Goal: Contribute content: Contribute content

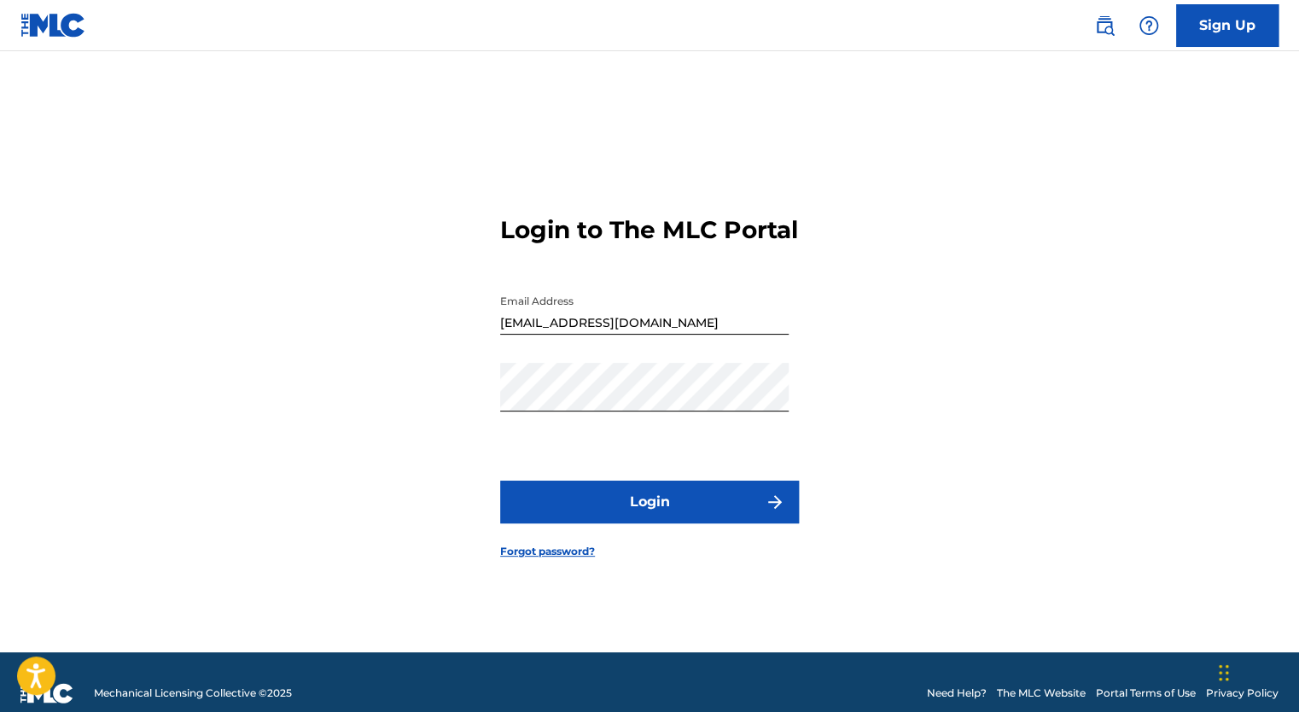
click at [666, 516] on button "Login" at bounding box center [649, 502] width 299 height 43
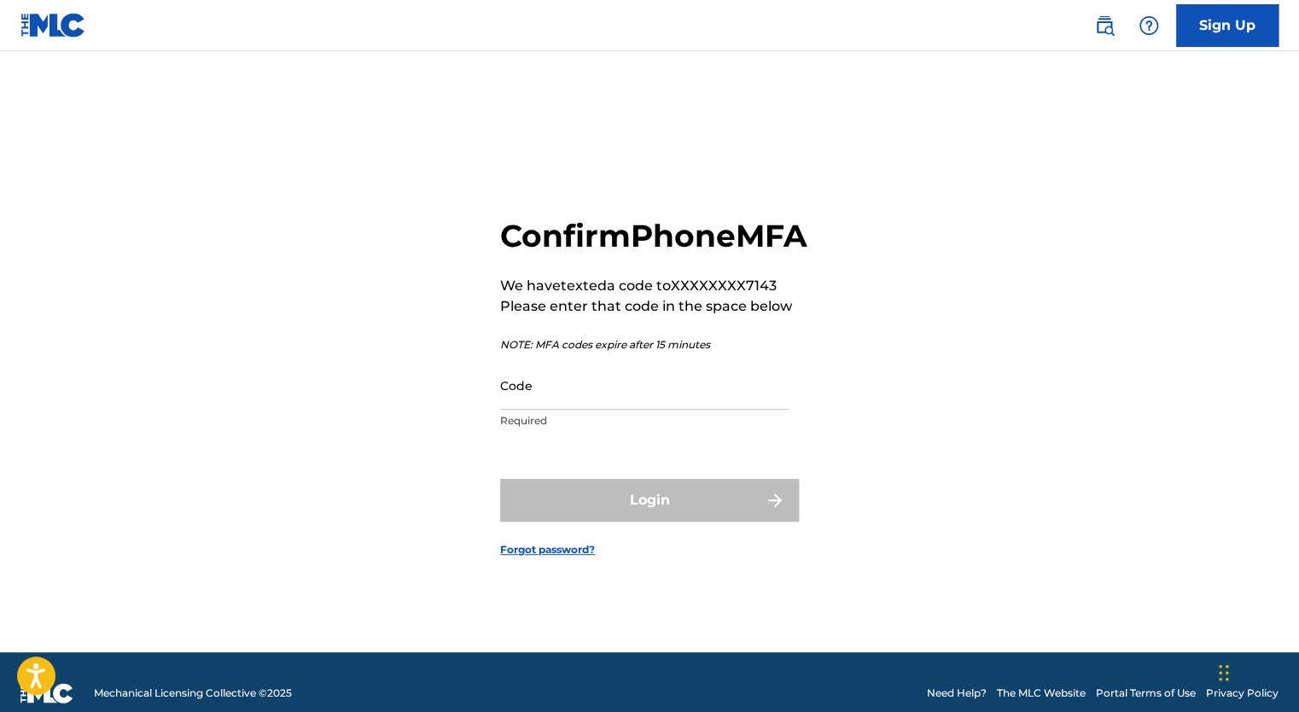
click at [605, 407] on input "Code" at bounding box center [644, 385] width 289 height 49
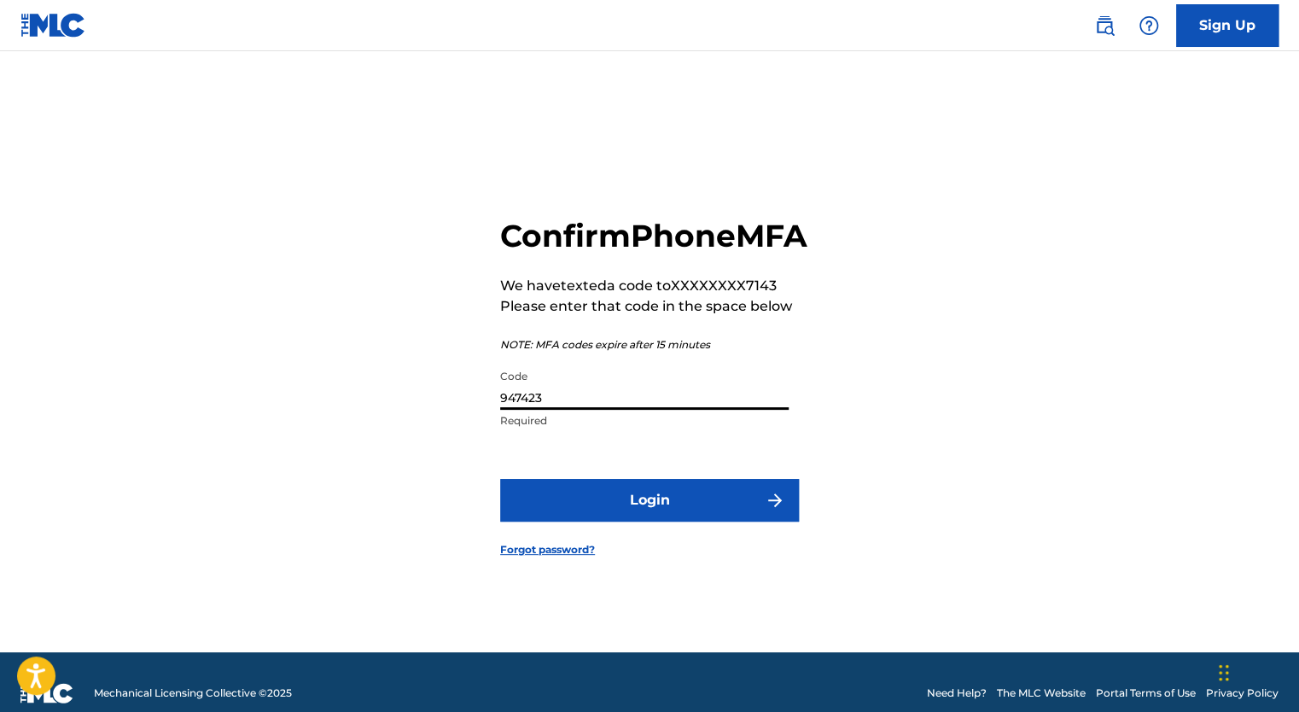
type input "947423"
click at [659, 522] on button "Login" at bounding box center [649, 500] width 299 height 43
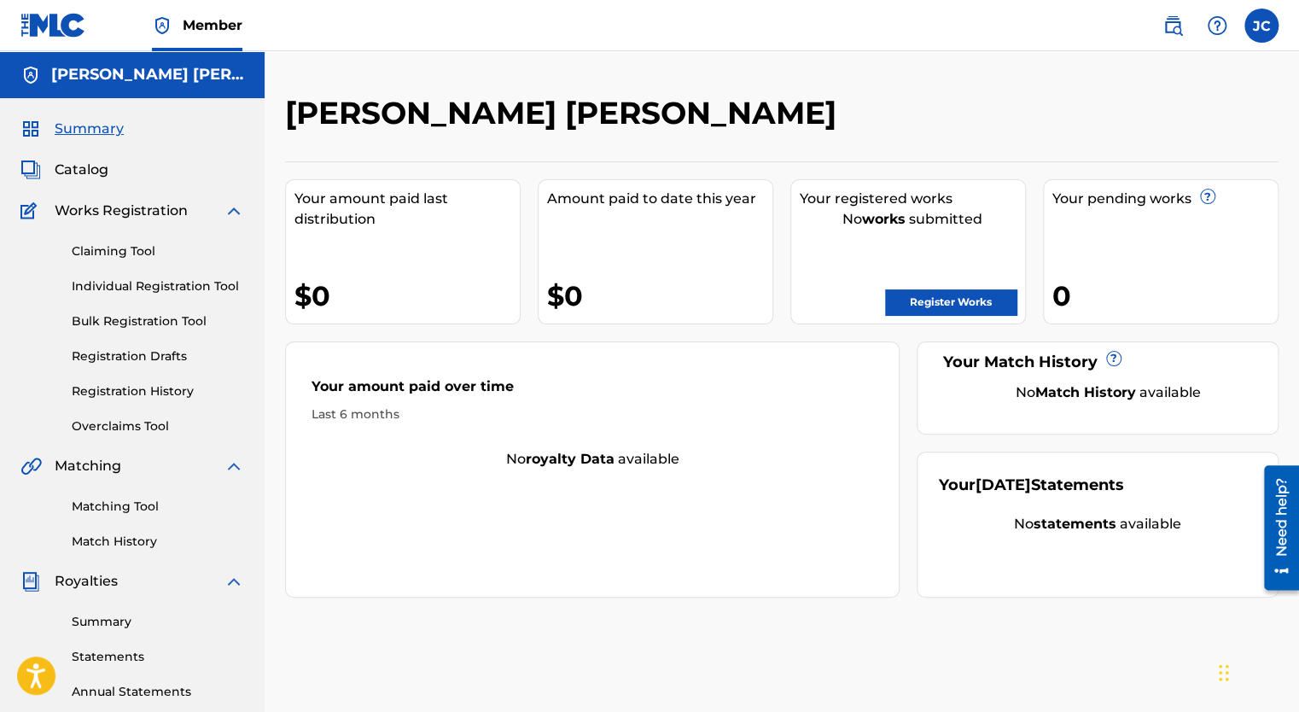
click at [238, 215] on img at bounding box center [234, 211] width 20 height 20
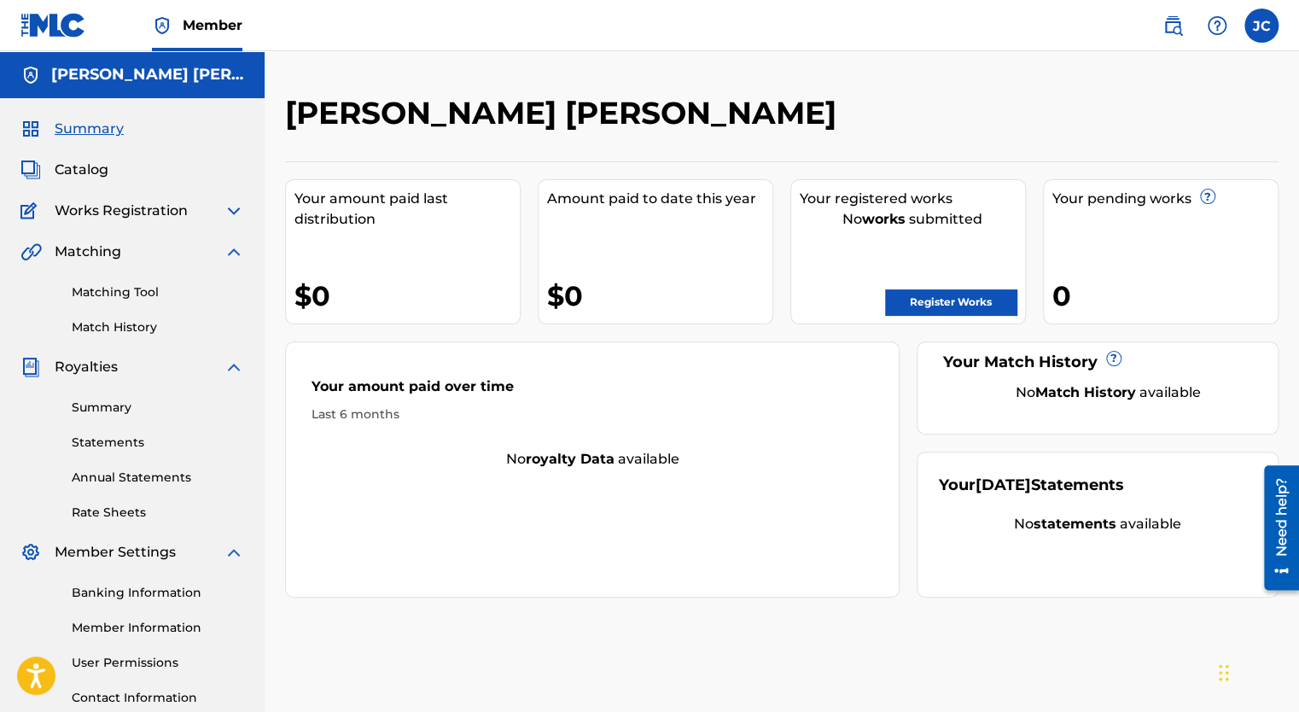
click at [232, 251] on img at bounding box center [234, 252] width 20 height 20
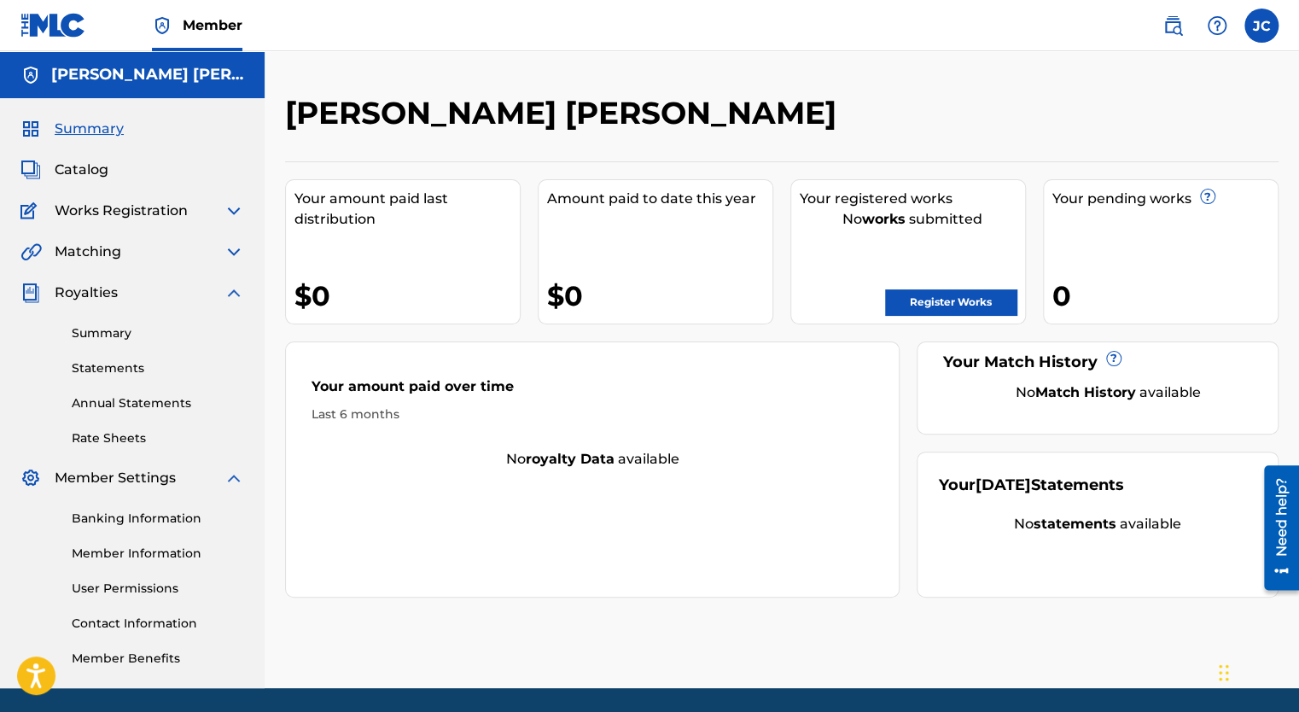
click at [228, 287] on img at bounding box center [234, 293] width 20 height 20
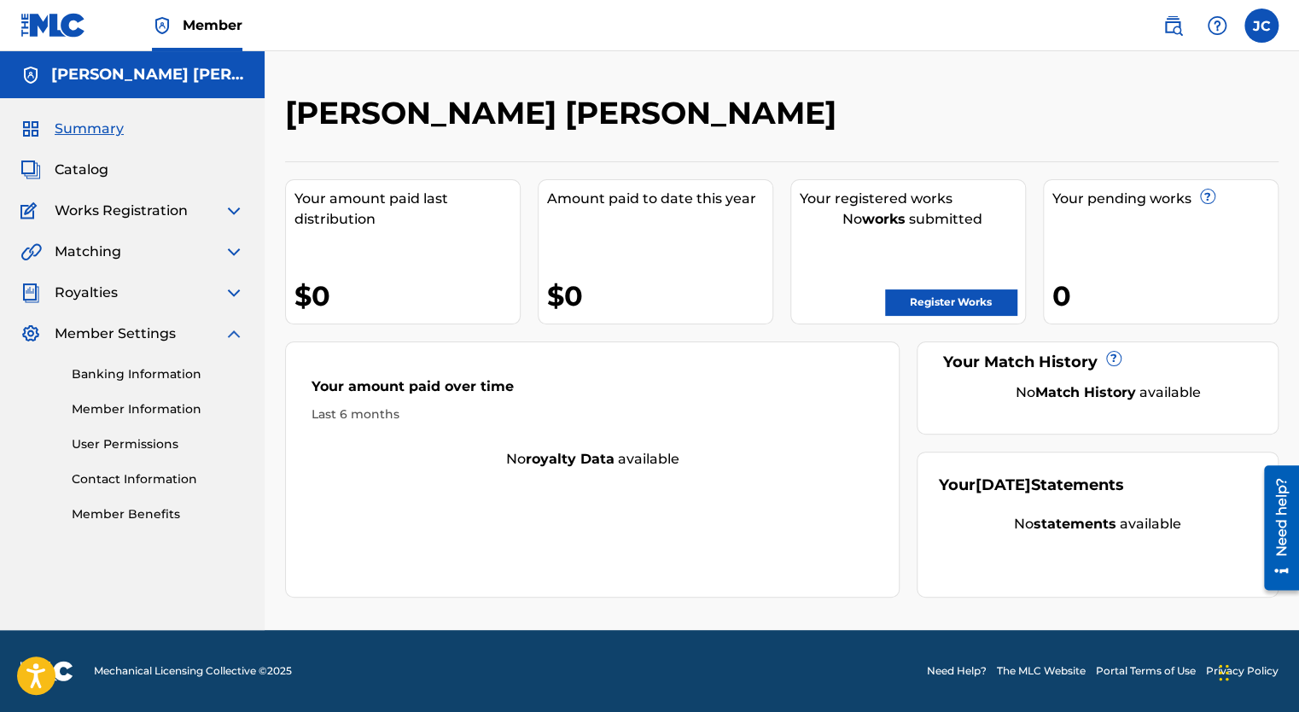
click at [236, 337] on img at bounding box center [234, 334] width 20 height 20
click at [96, 173] on span "Catalog" at bounding box center [82, 170] width 54 height 20
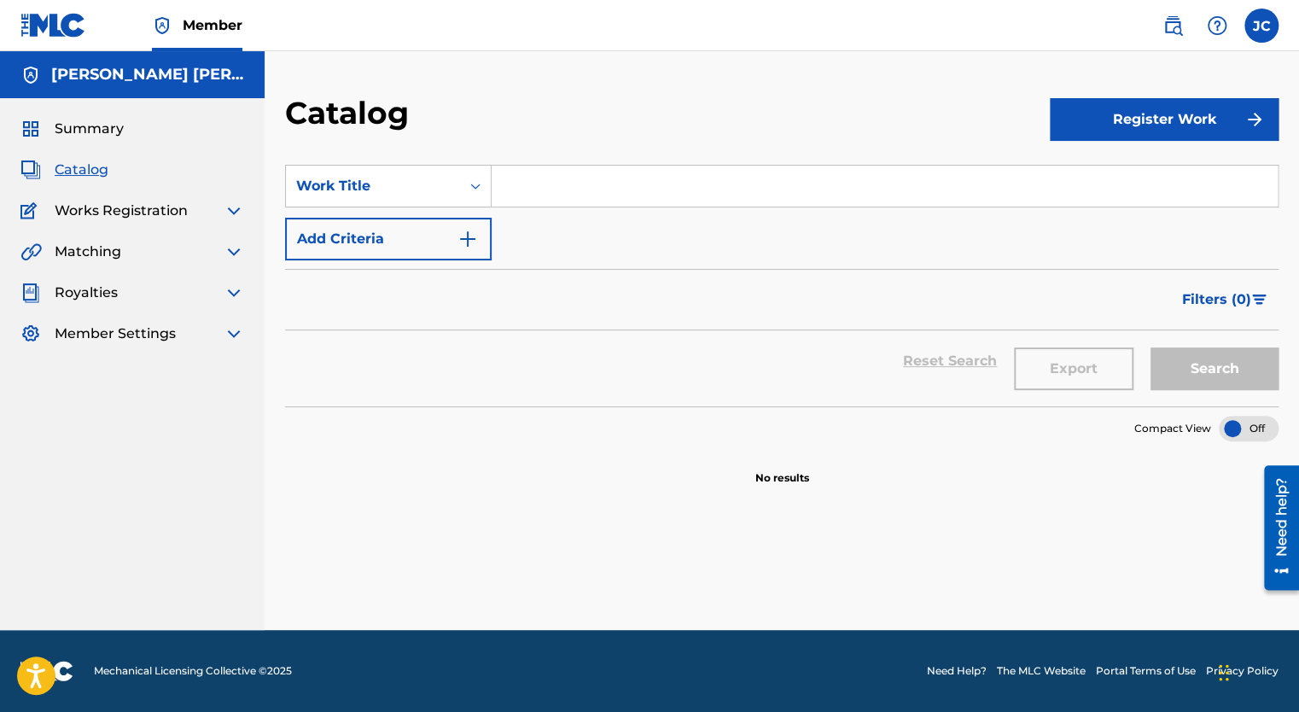
click at [105, 131] on span "Summary" at bounding box center [89, 129] width 69 height 20
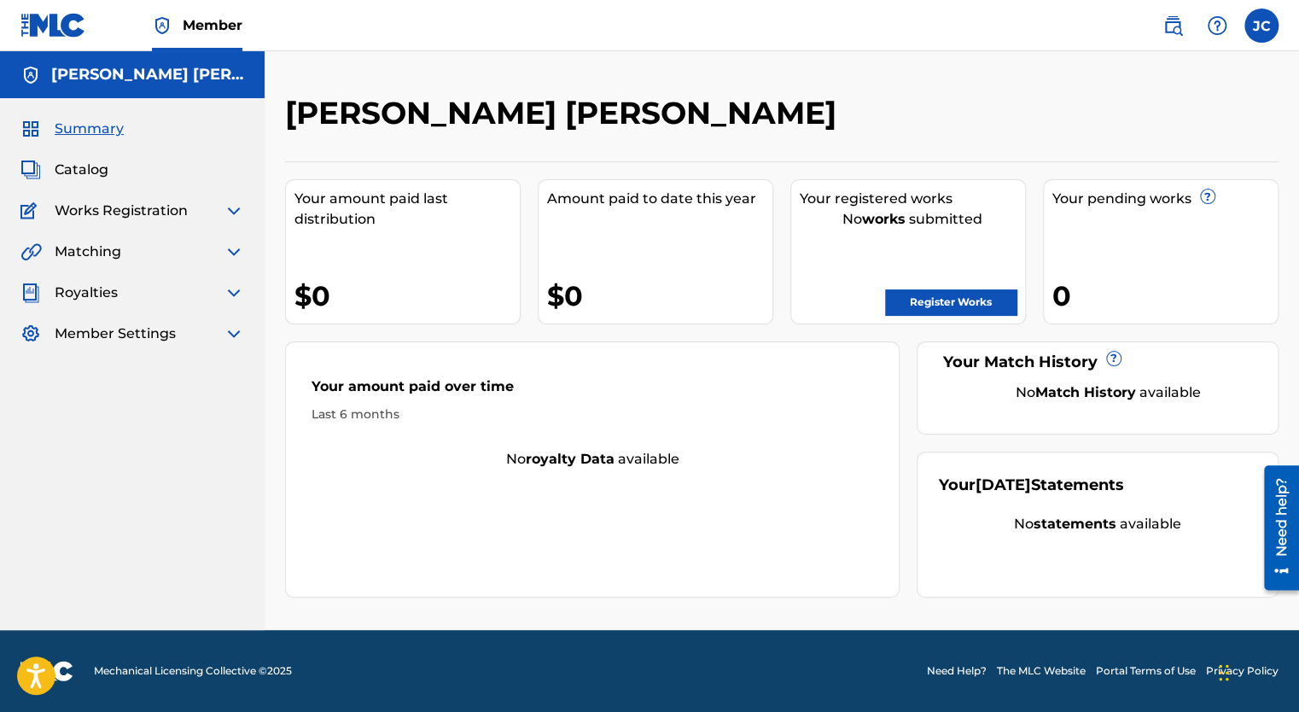
click at [236, 211] on img at bounding box center [234, 211] width 20 height 20
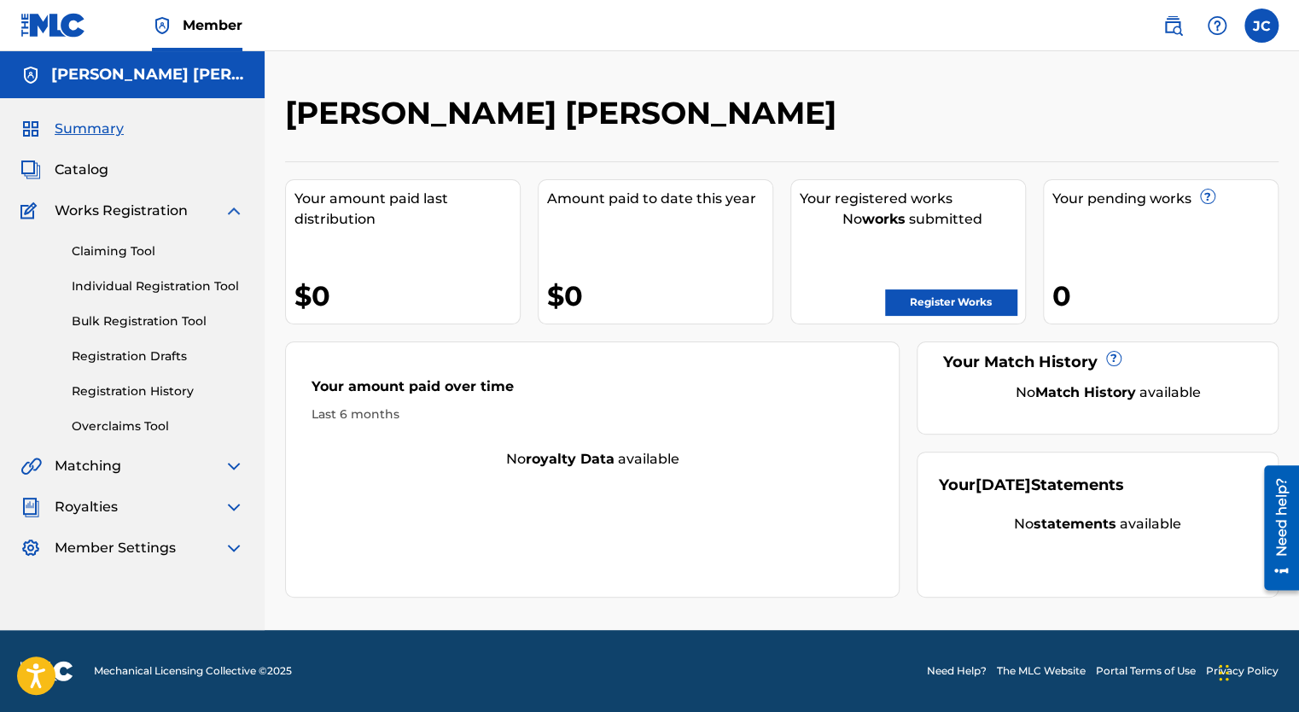
click at [161, 394] on link "Registration History" at bounding box center [158, 391] width 172 height 18
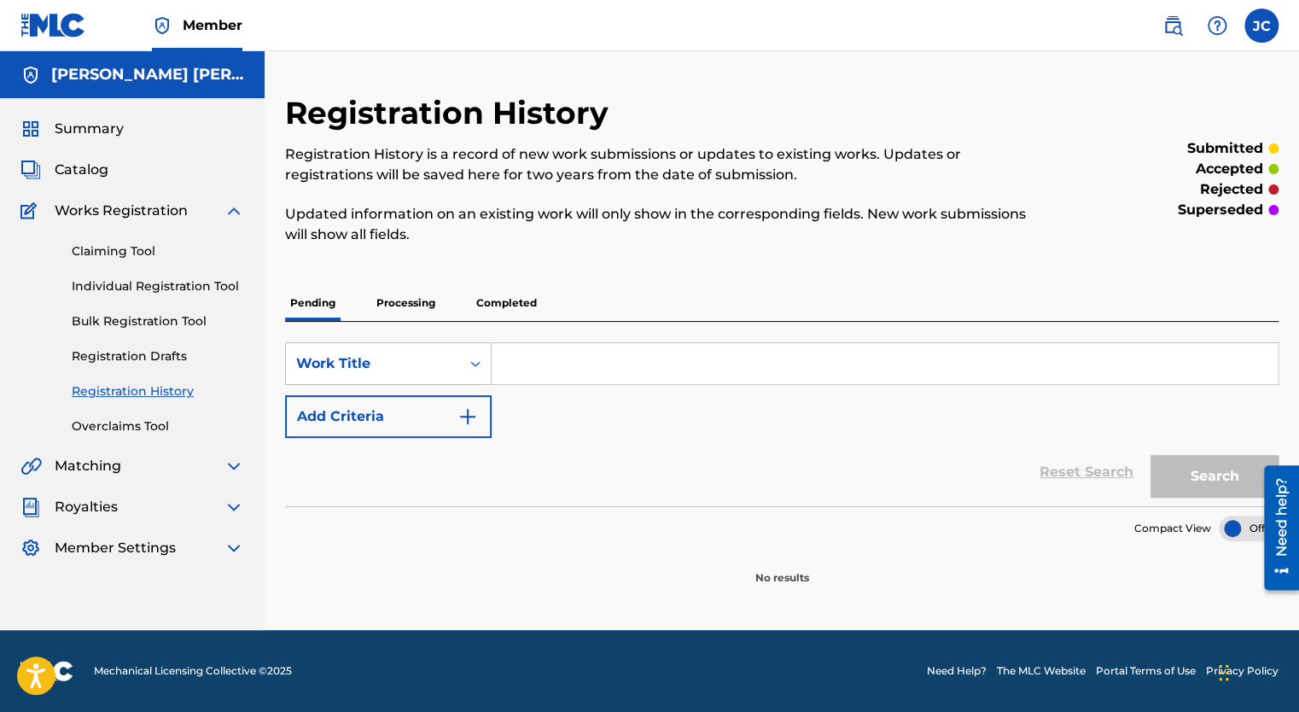
click at [155, 357] on link "Registration Drafts" at bounding box center [158, 356] width 172 height 18
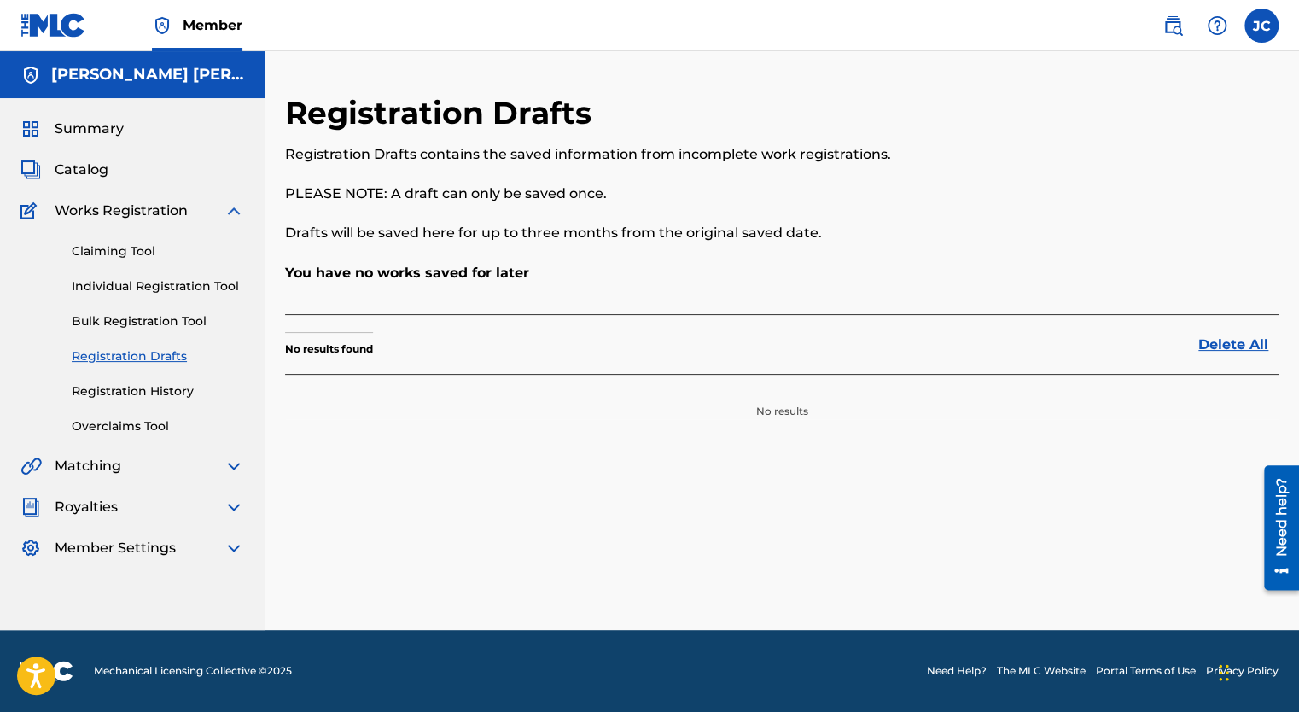
click at [241, 208] on img at bounding box center [234, 211] width 20 height 20
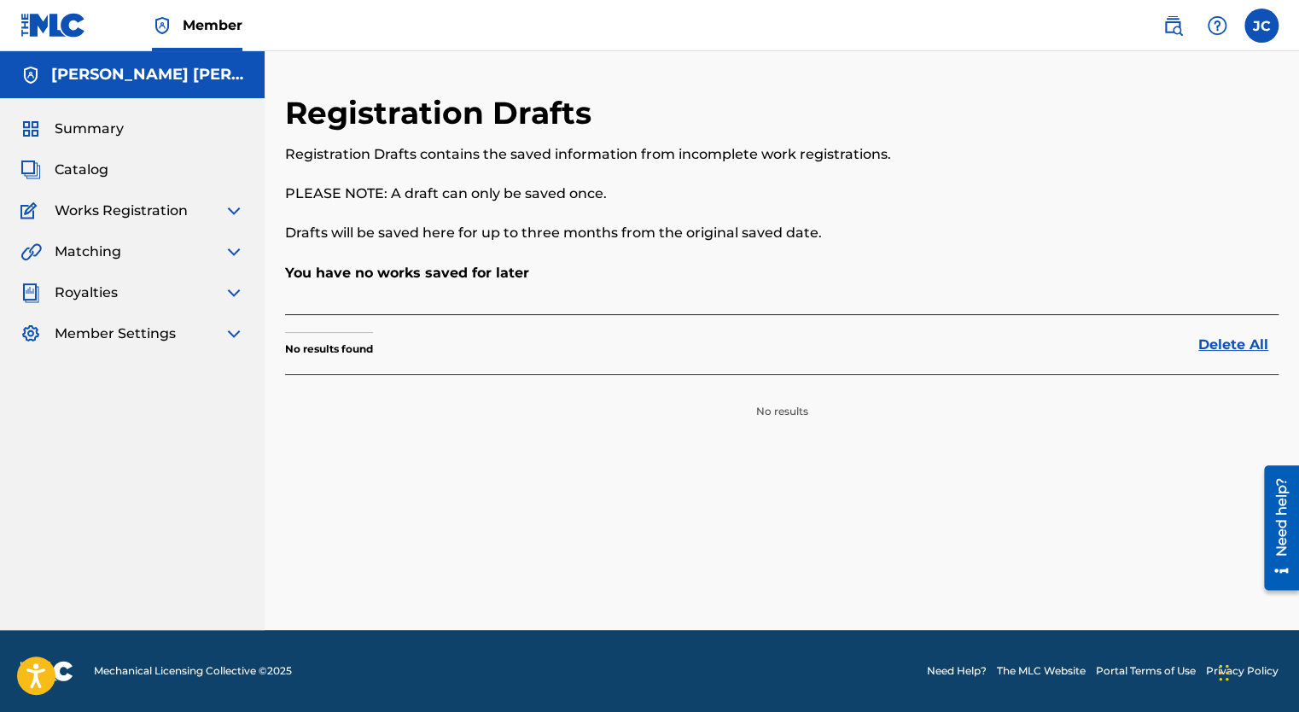
click at [107, 131] on span "Summary" at bounding box center [89, 129] width 69 height 20
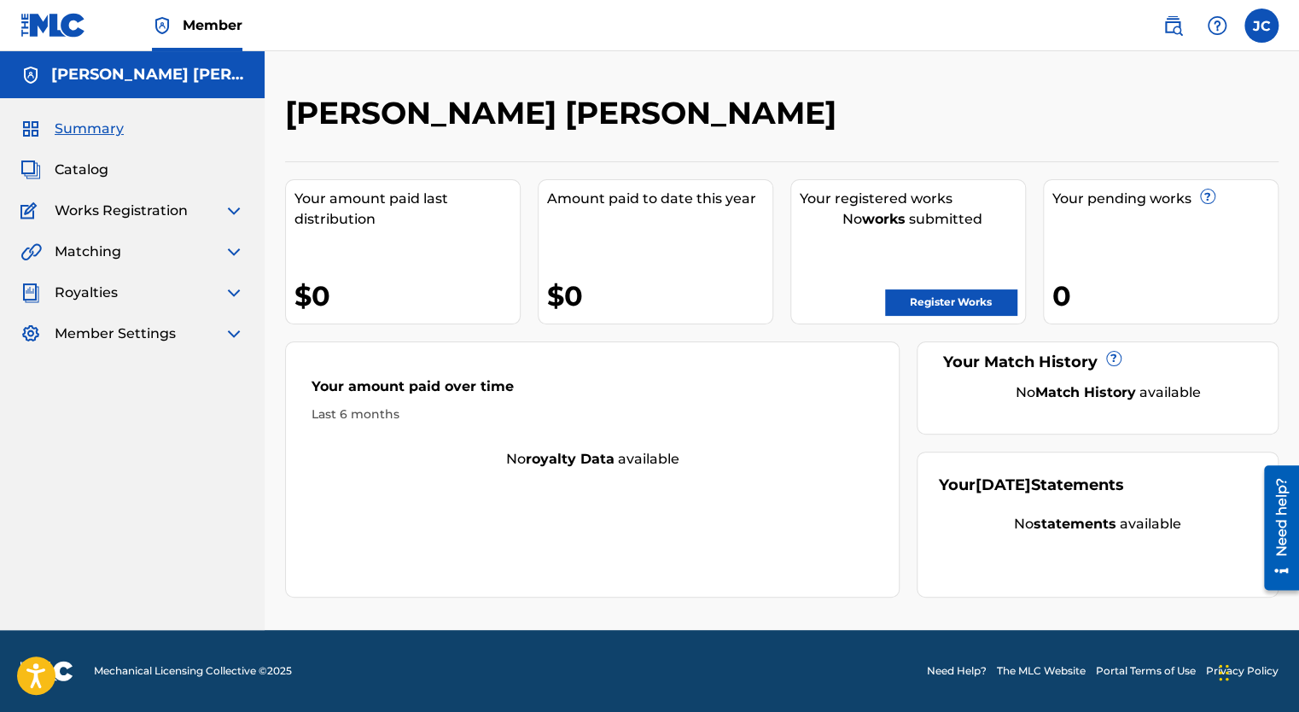
click at [1171, 32] on img at bounding box center [1173, 25] width 20 height 20
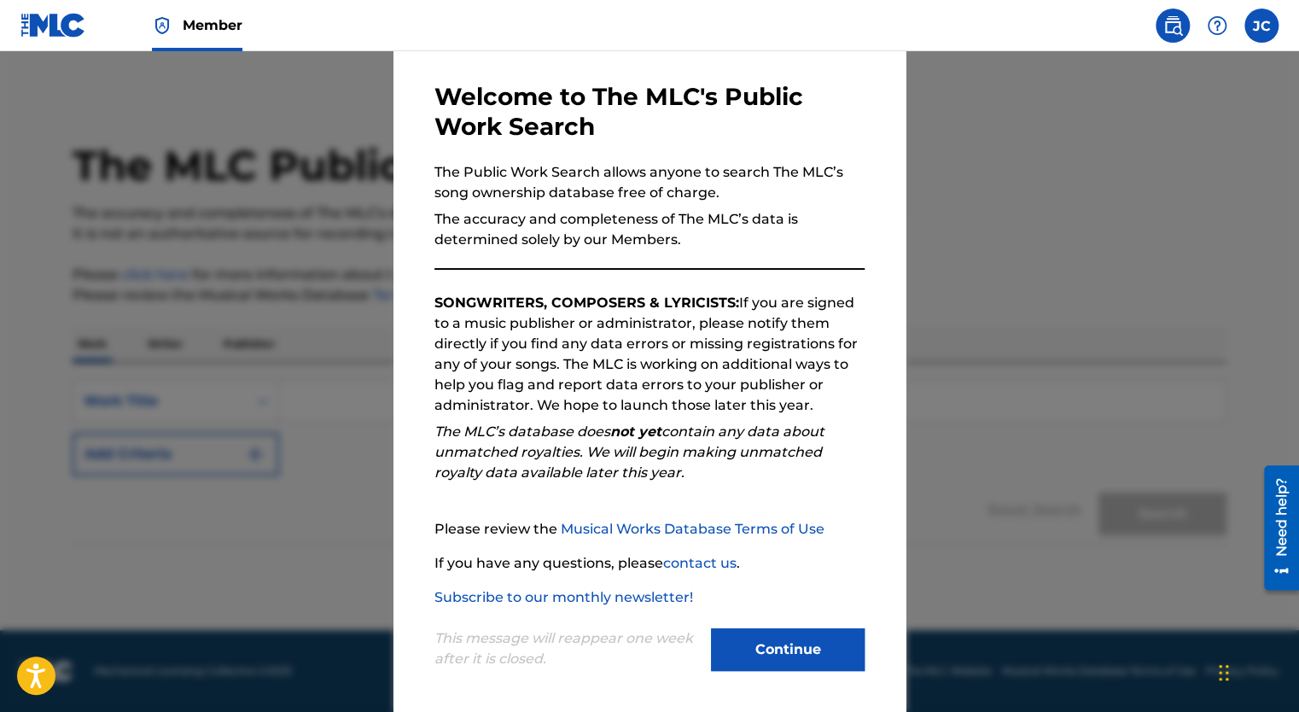
scroll to position [68, 0]
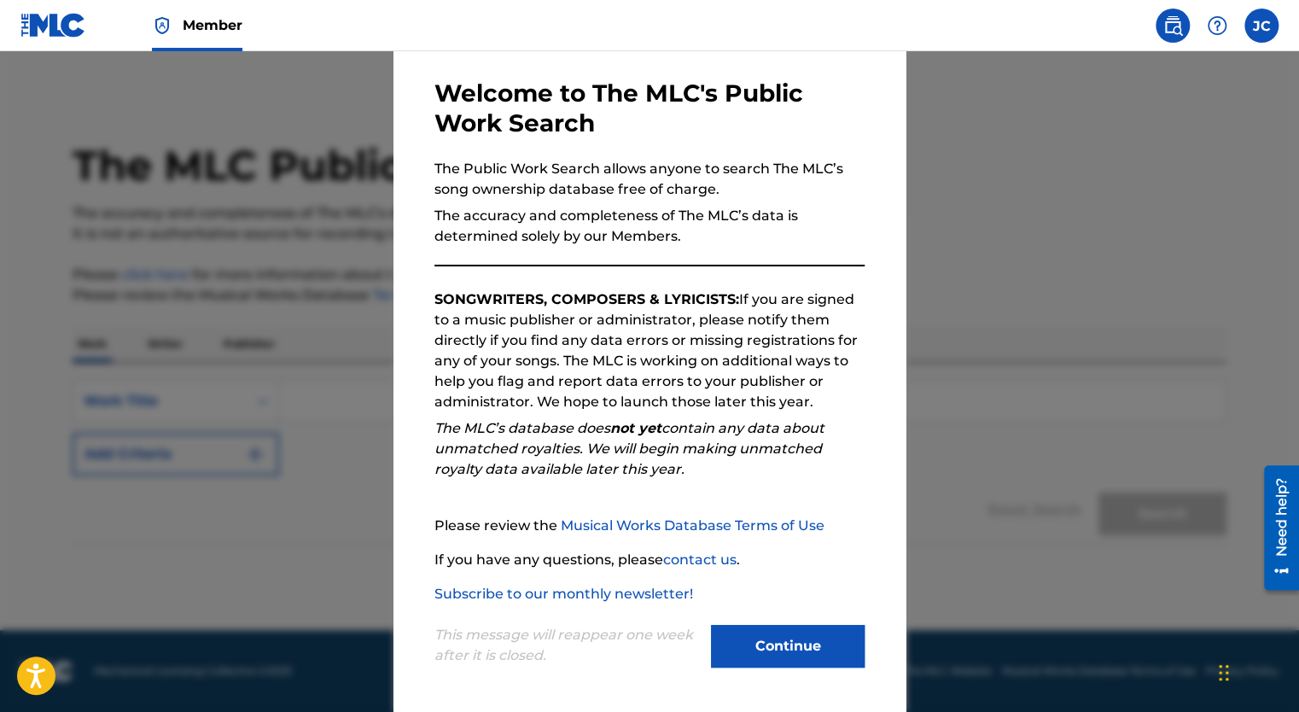
click at [817, 643] on button "Continue" at bounding box center [788, 646] width 154 height 43
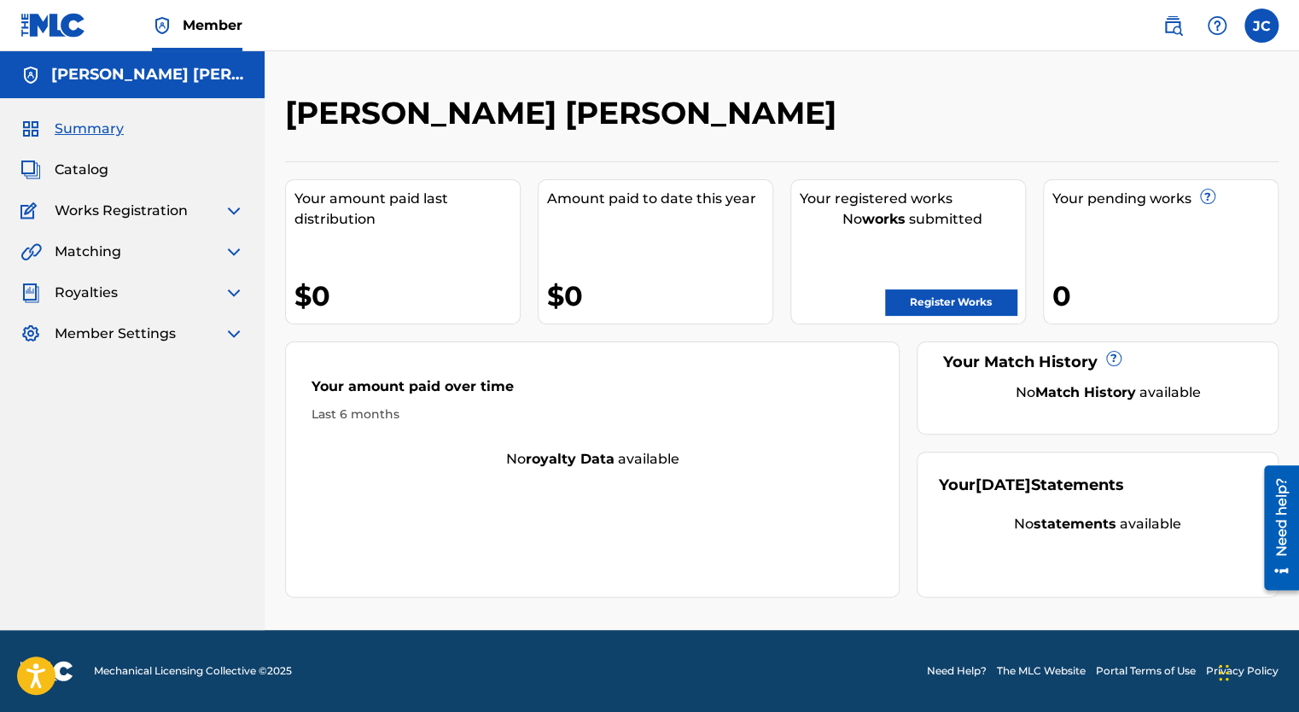
click at [1282, 526] on div "Need help?" at bounding box center [1281, 517] width 23 height 79
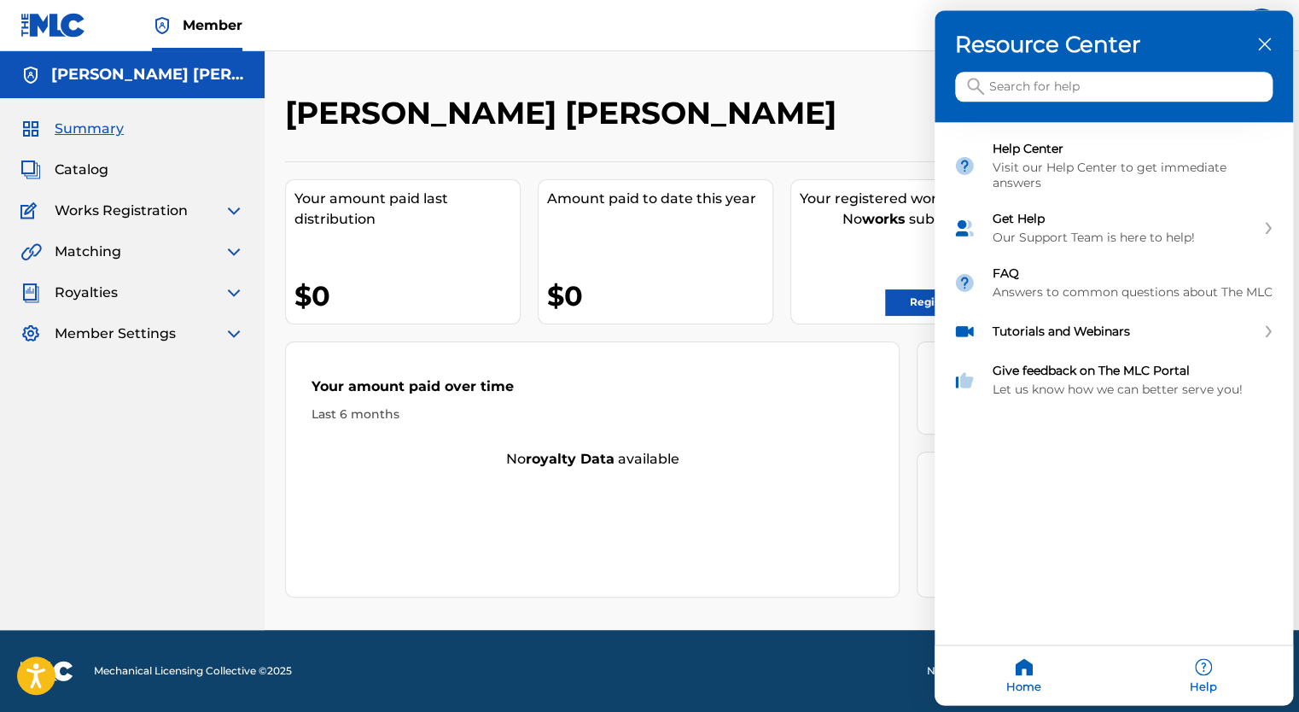
click at [1028, 81] on input "Search for help" at bounding box center [1114, 88] width 318 height 30
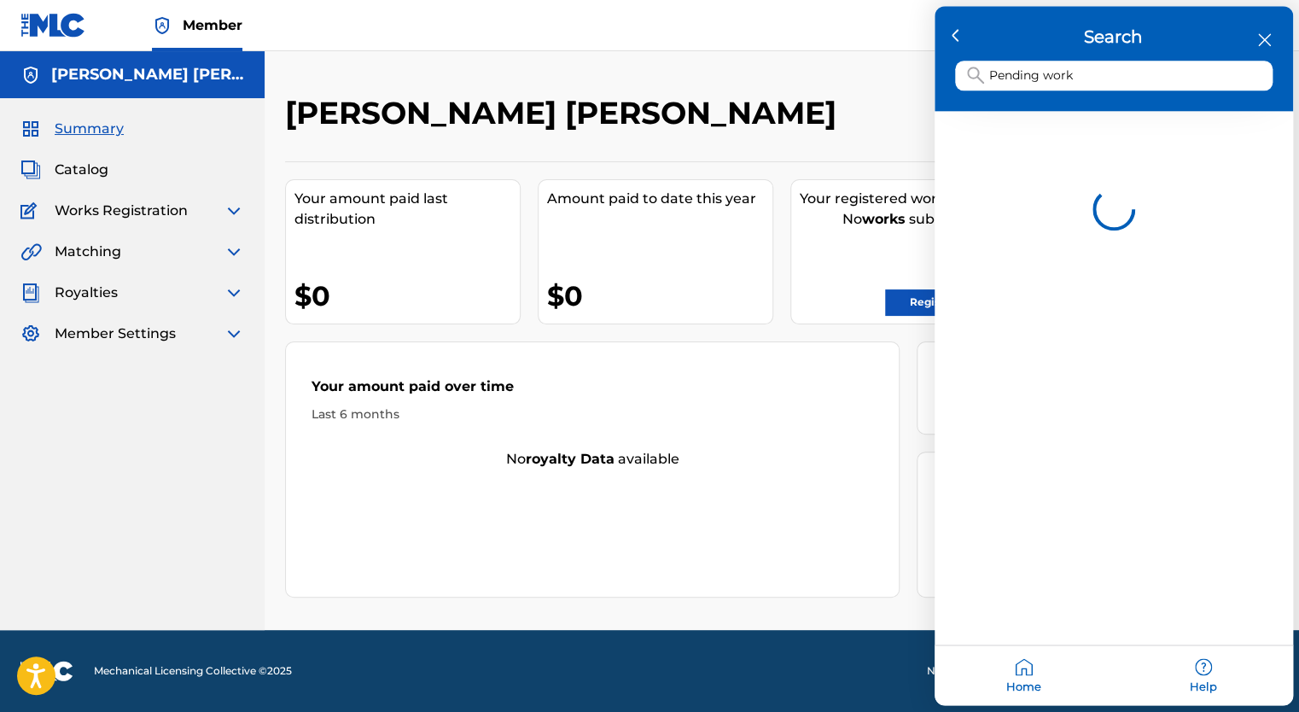
type input "Pending work"
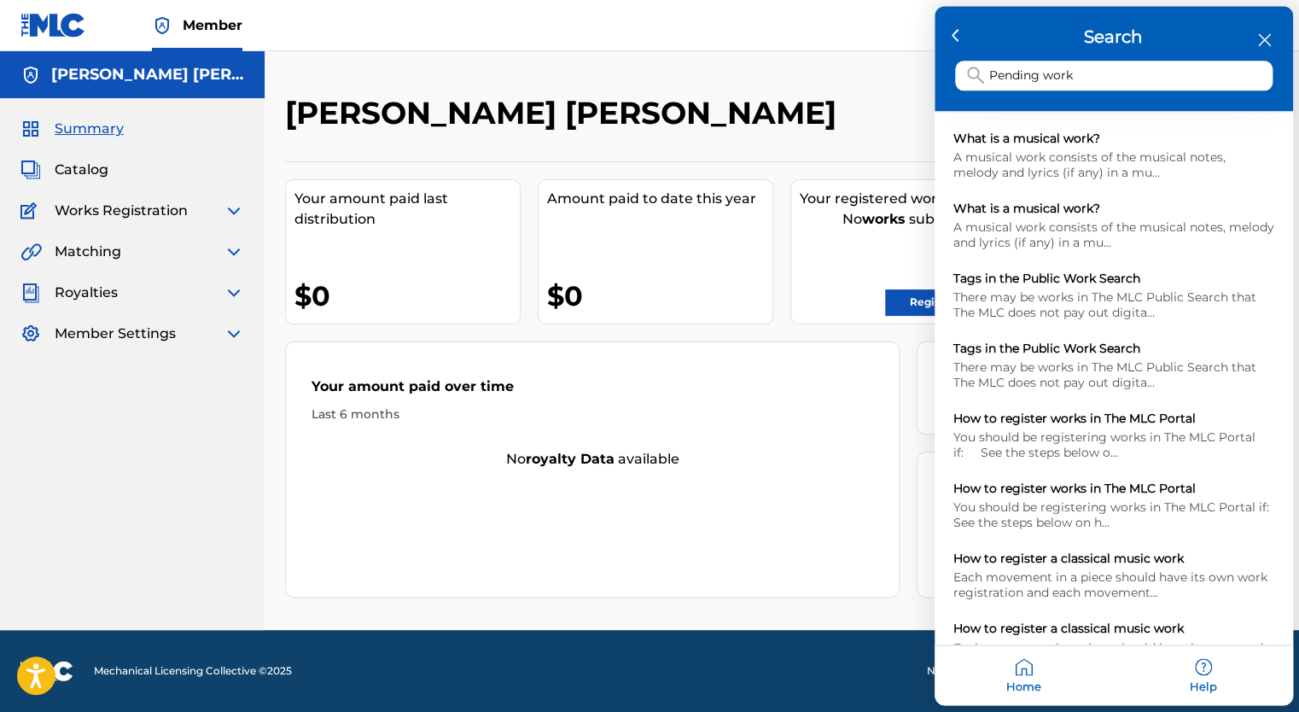
click at [1264, 41] on icon "close resource center" at bounding box center [1264, 40] width 13 height 13
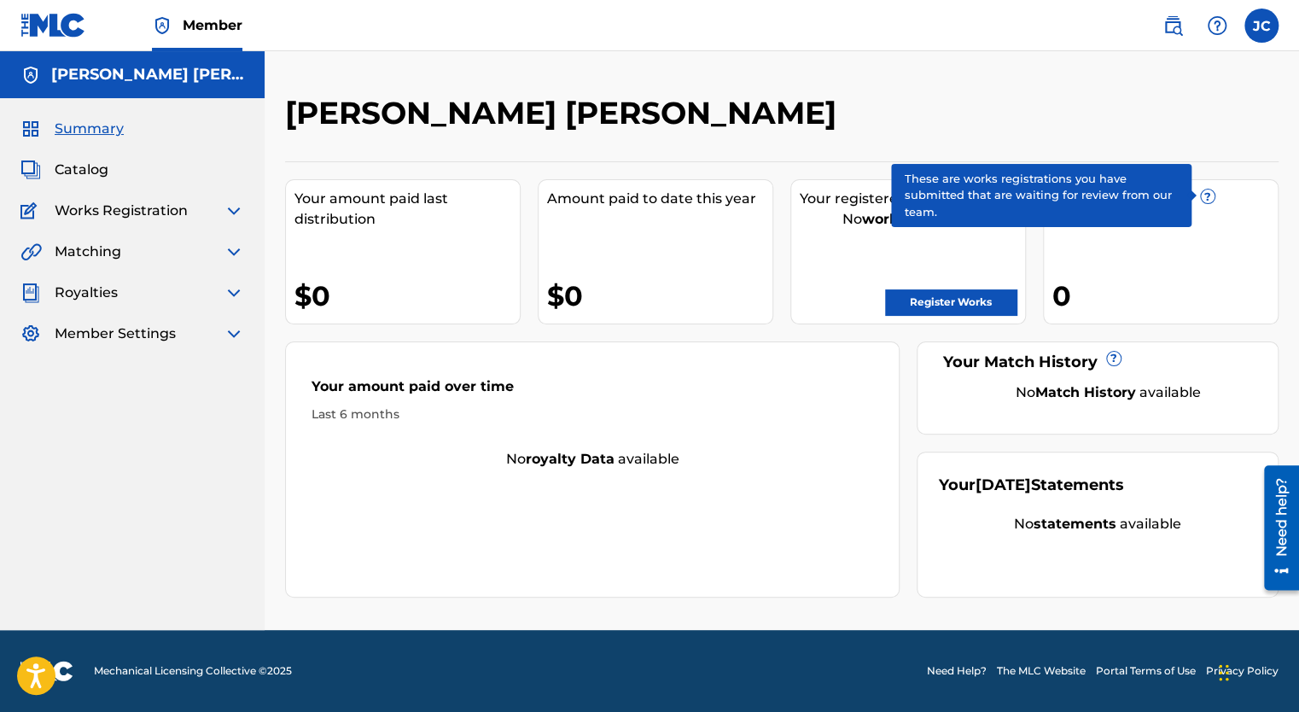
click at [1210, 203] on span "?" at bounding box center [1208, 197] width 14 height 14
click at [1206, 196] on span "?" at bounding box center [1208, 197] width 14 height 14
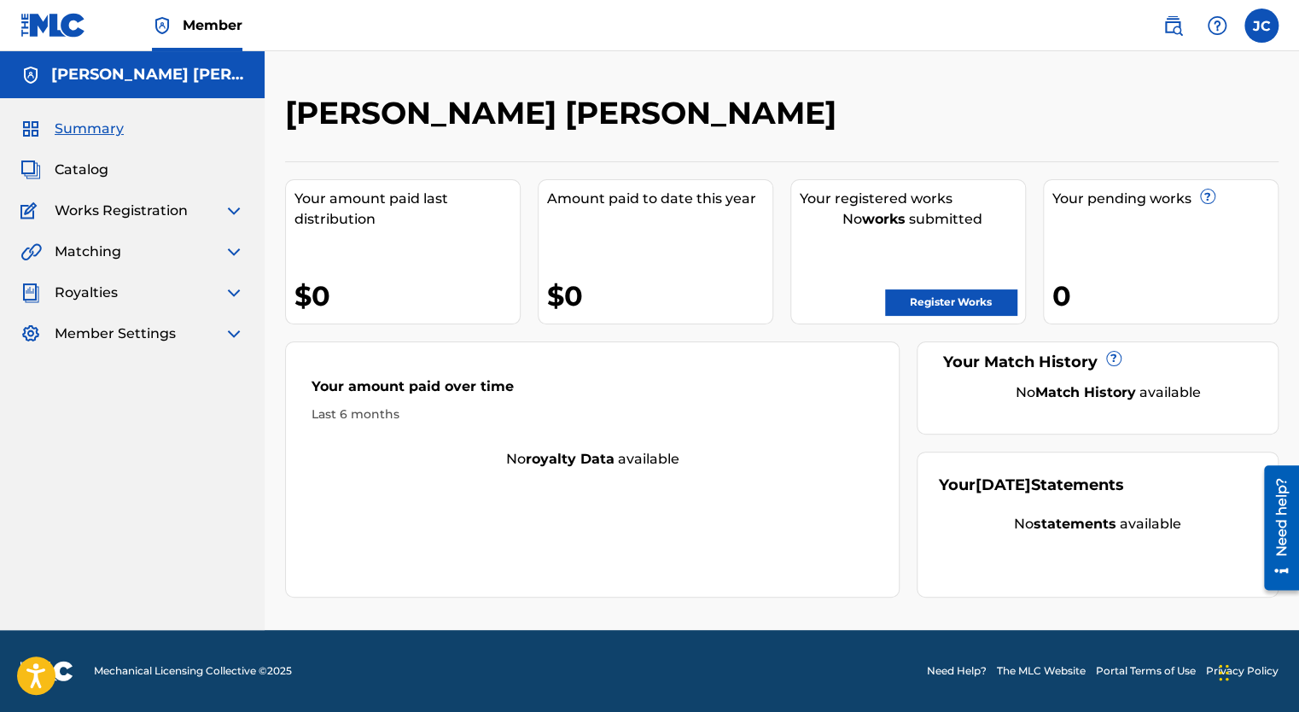
click at [1089, 289] on div "0" at bounding box center [1165, 296] width 225 height 38
click at [1065, 299] on div "0" at bounding box center [1165, 296] width 225 height 38
click at [36, 174] on img at bounding box center [30, 170] width 20 height 20
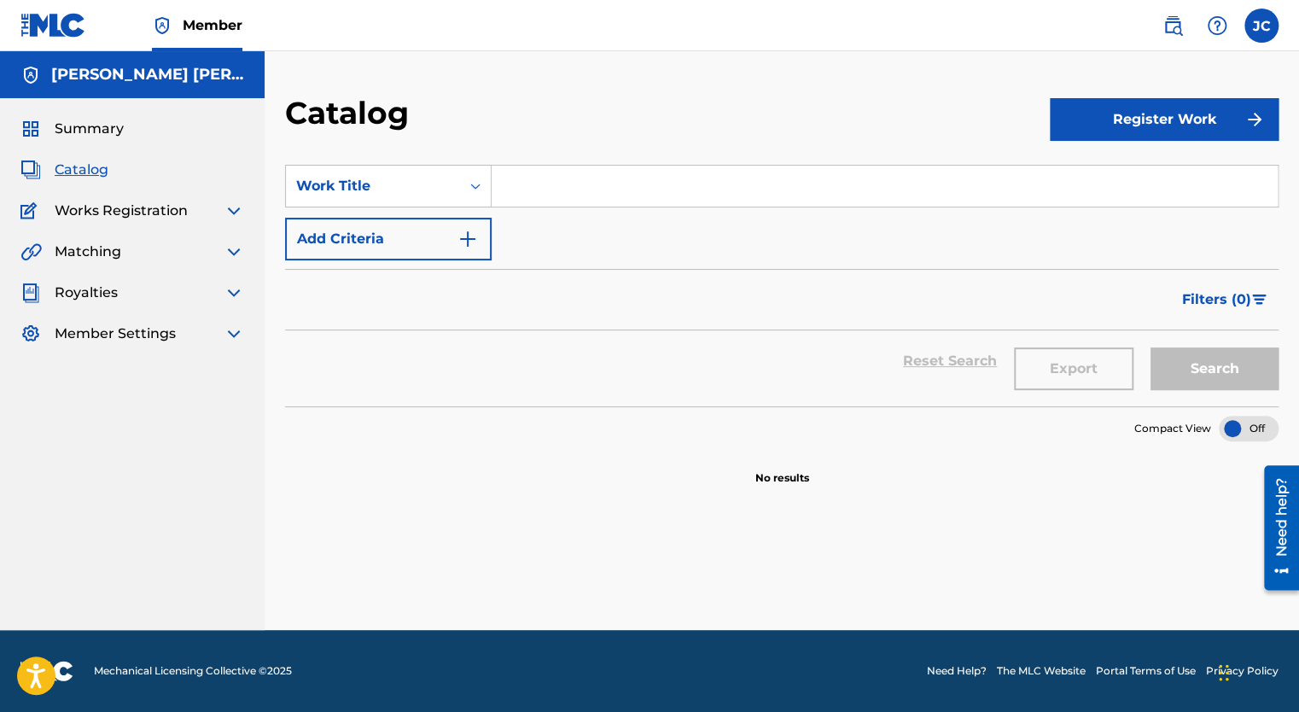
click at [58, 32] on img at bounding box center [53, 25] width 66 height 25
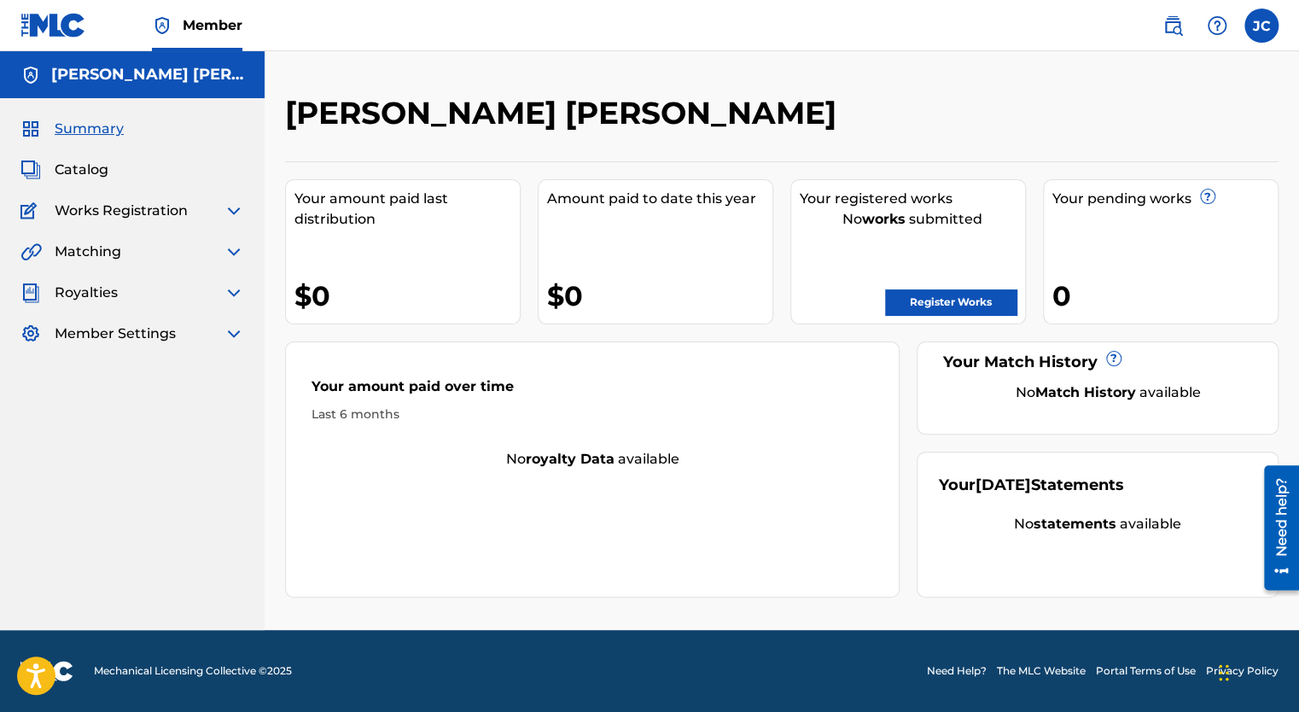
click at [235, 336] on img at bounding box center [234, 334] width 20 height 20
click at [232, 338] on img at bounding box center [234, 334] width 20 height 20
click at [238, 296] on img at bounding box center [234, 293] width 20 height 20
click at [103, 336] on link "Summary" at bounding box center [158, 333] width 172 height 18
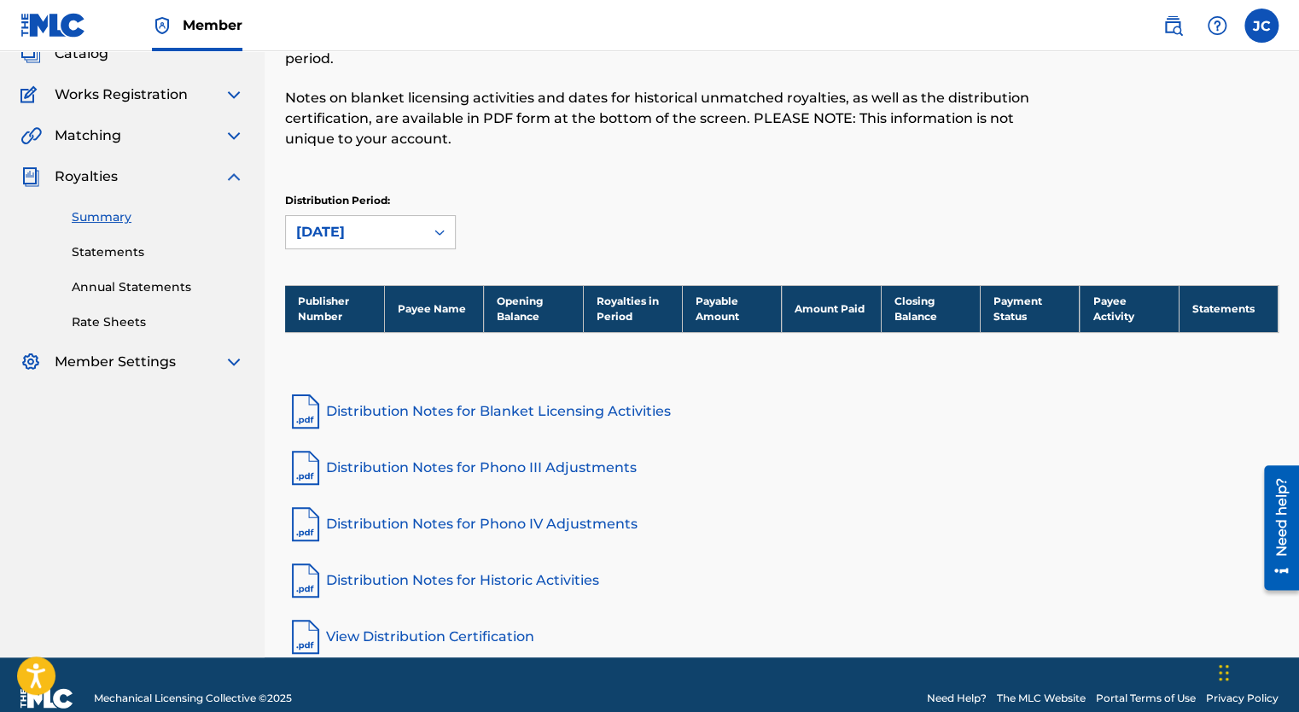
scroll to position [142, 0]
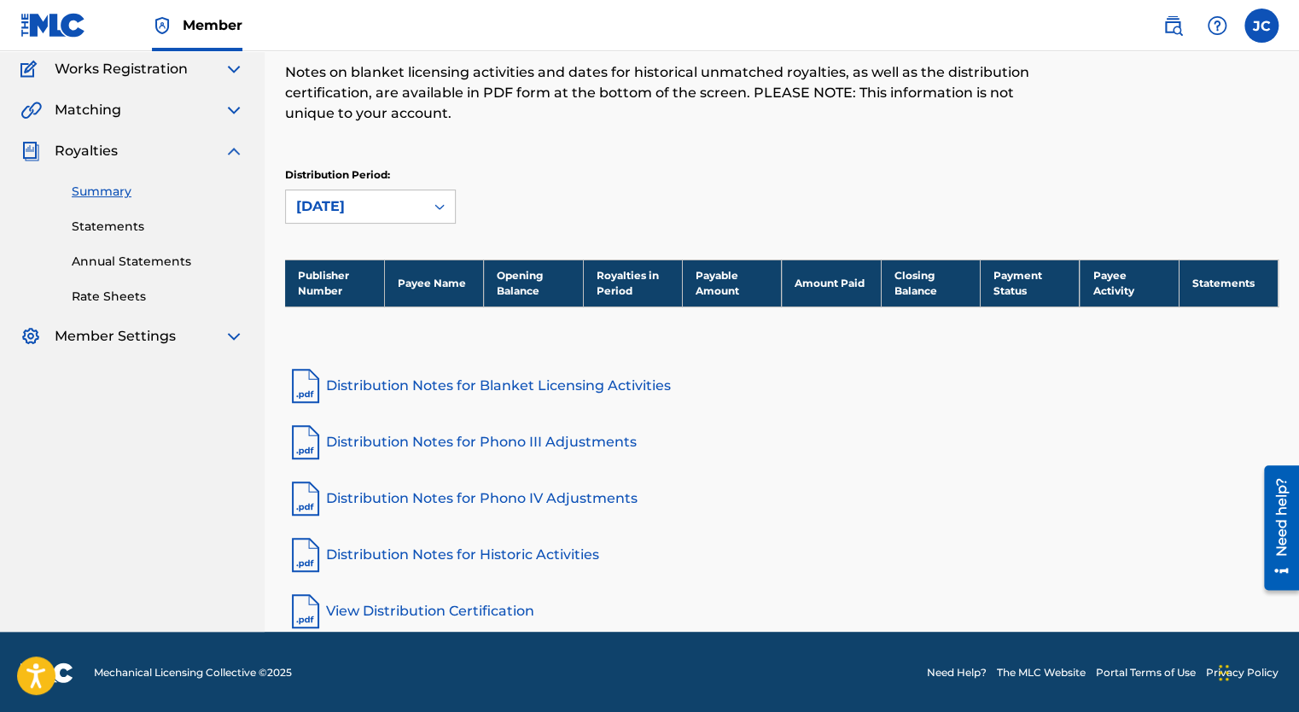
click at [137, 296] on link "Rate Sheets" at bounding box center [158, 297] width 172 height 18
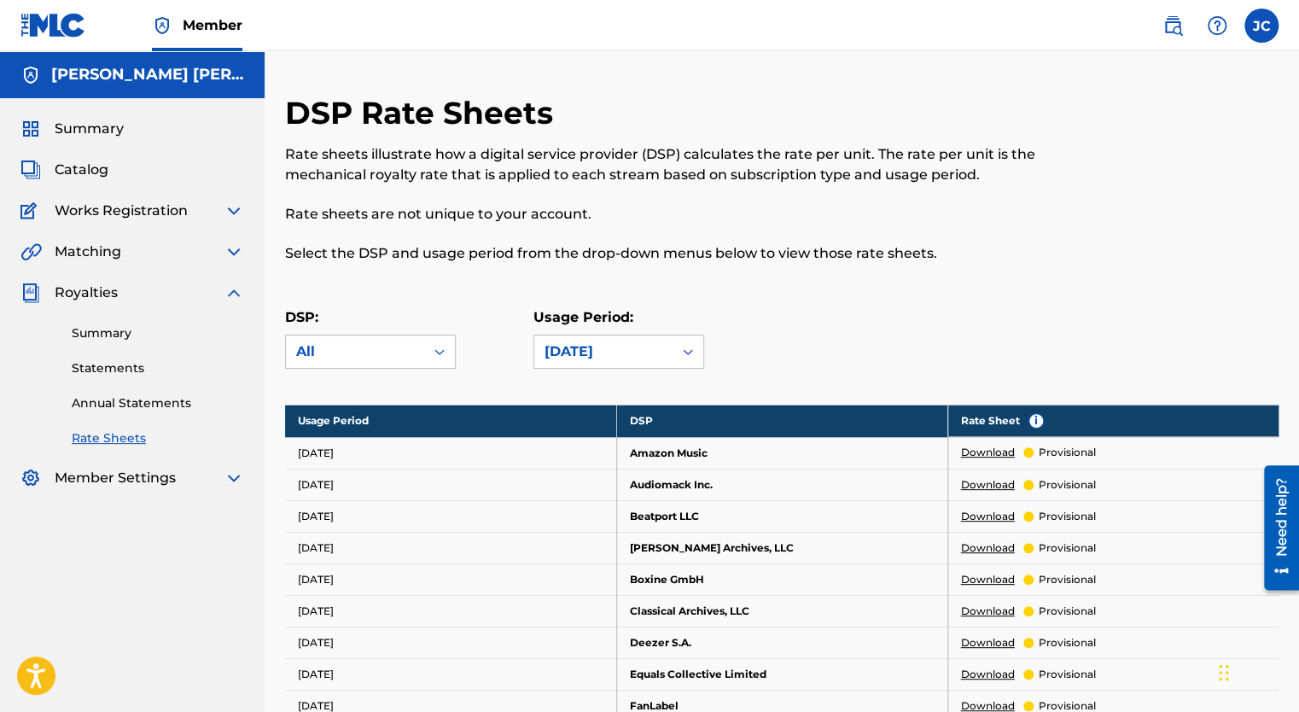
click at [239, 293] on img at bounding box center [234, 293] width 20 height 20
click at [78, 172] on span "Catalog" at bounding box center [82, 170] width 54 height 20
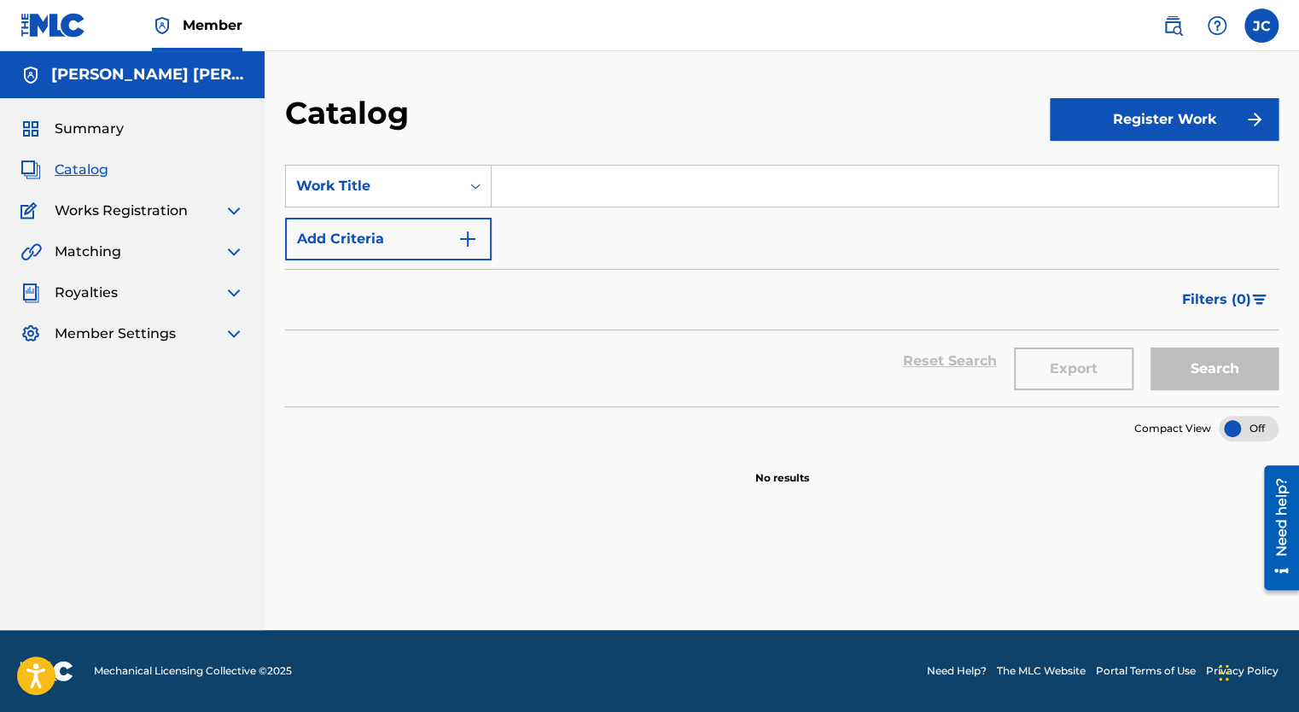
click at [69, 120] on span "Summary" at bounding box center [89, 129] width 69 height 20
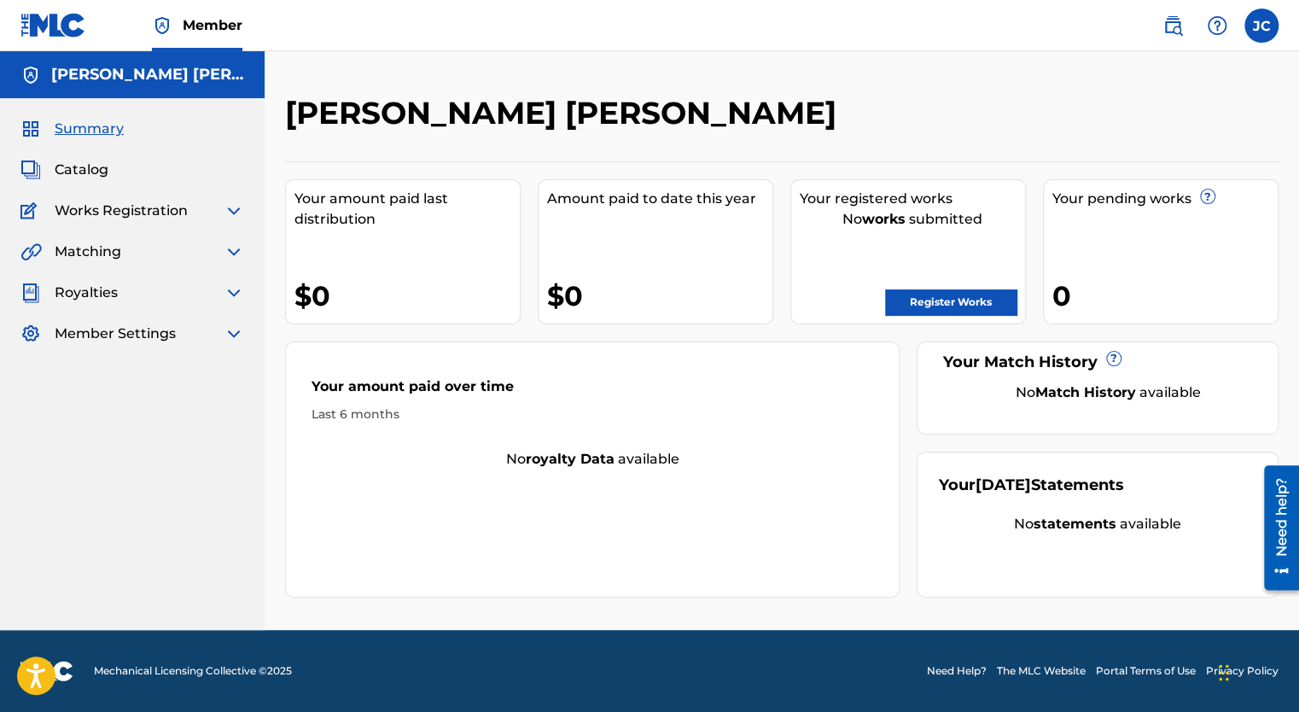
click at [1141, 254] on div "Your pending works ? 0" at bounding box center [1161, 251] width 236 height 145
click at [1155, 238] on div "Your pending works ? 0" at bounding box center [1161, 251] width 236 height 145
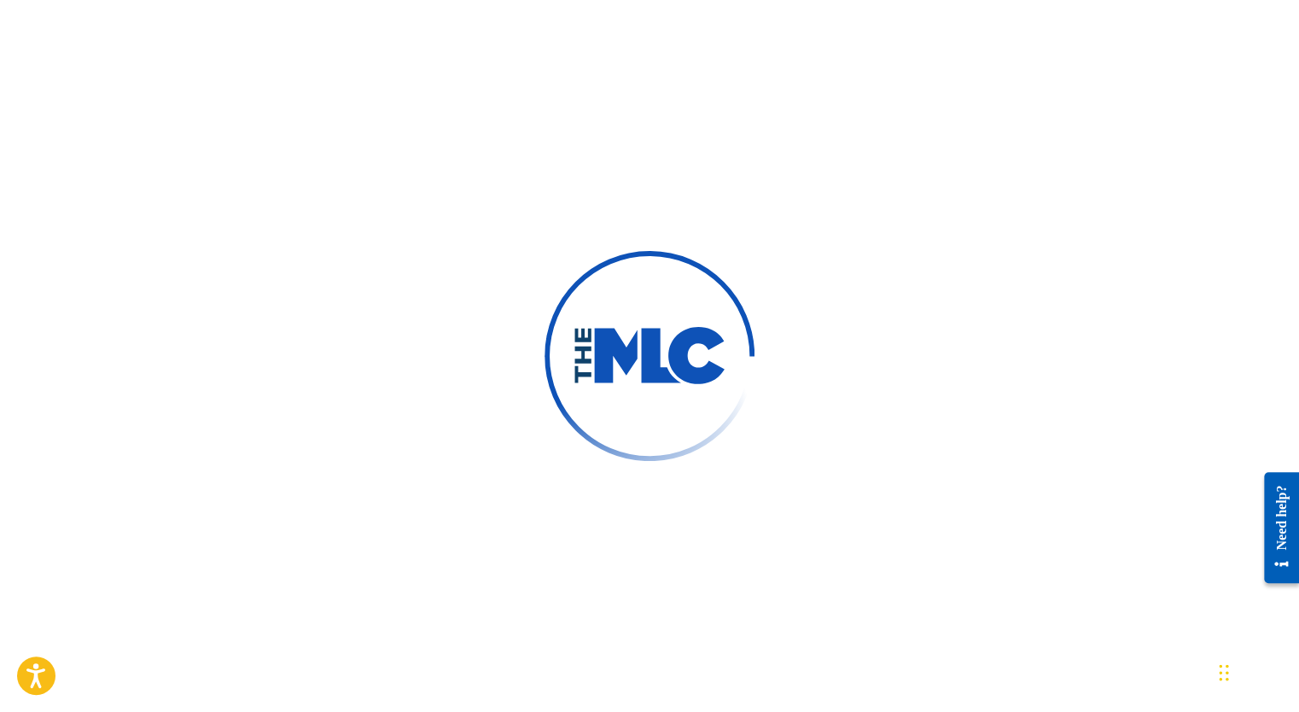
click at [1163, 306] on div at bounding box center [649, 356] width 1299 height 712
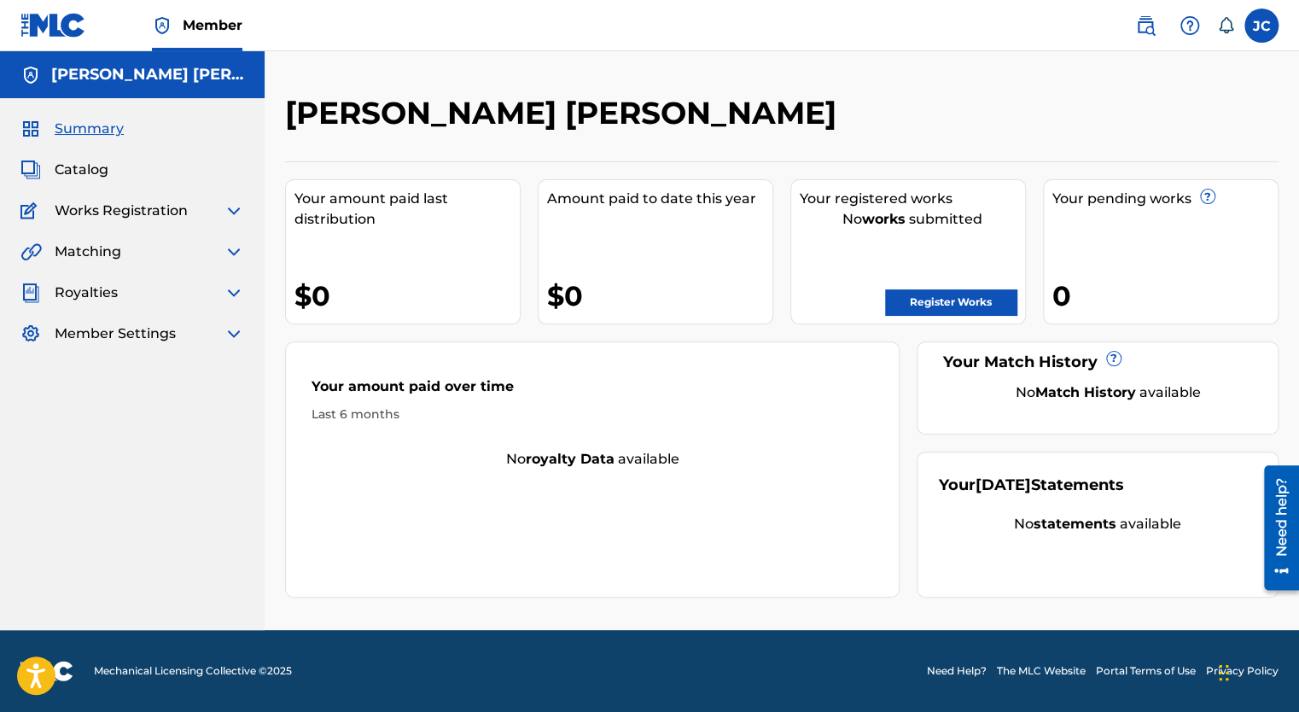
click at [226, 207] on img at bounding box center [234, 211] width 20 height 20
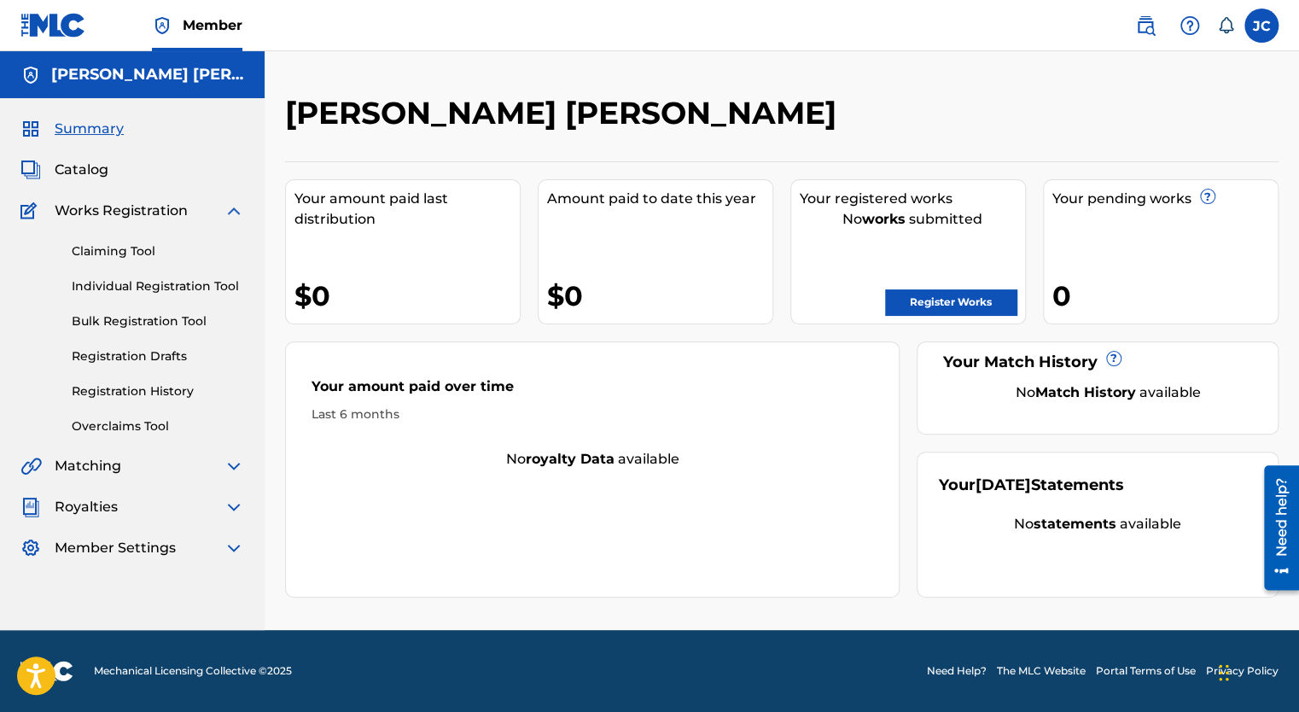
click at [228, 210] on img at bounding box center [234, 211] width 20 height 20
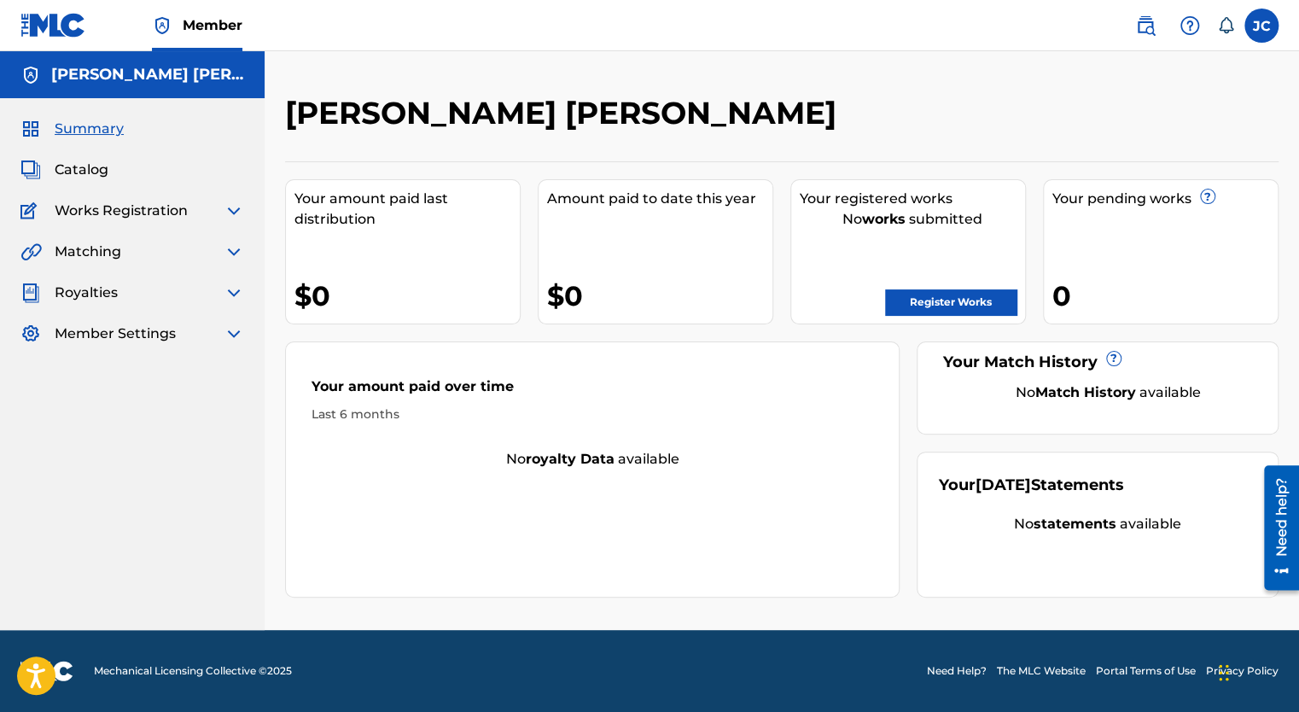
click at [104, 172] on span "Catalog" at bounding box center [82, 170] width 54 height 20
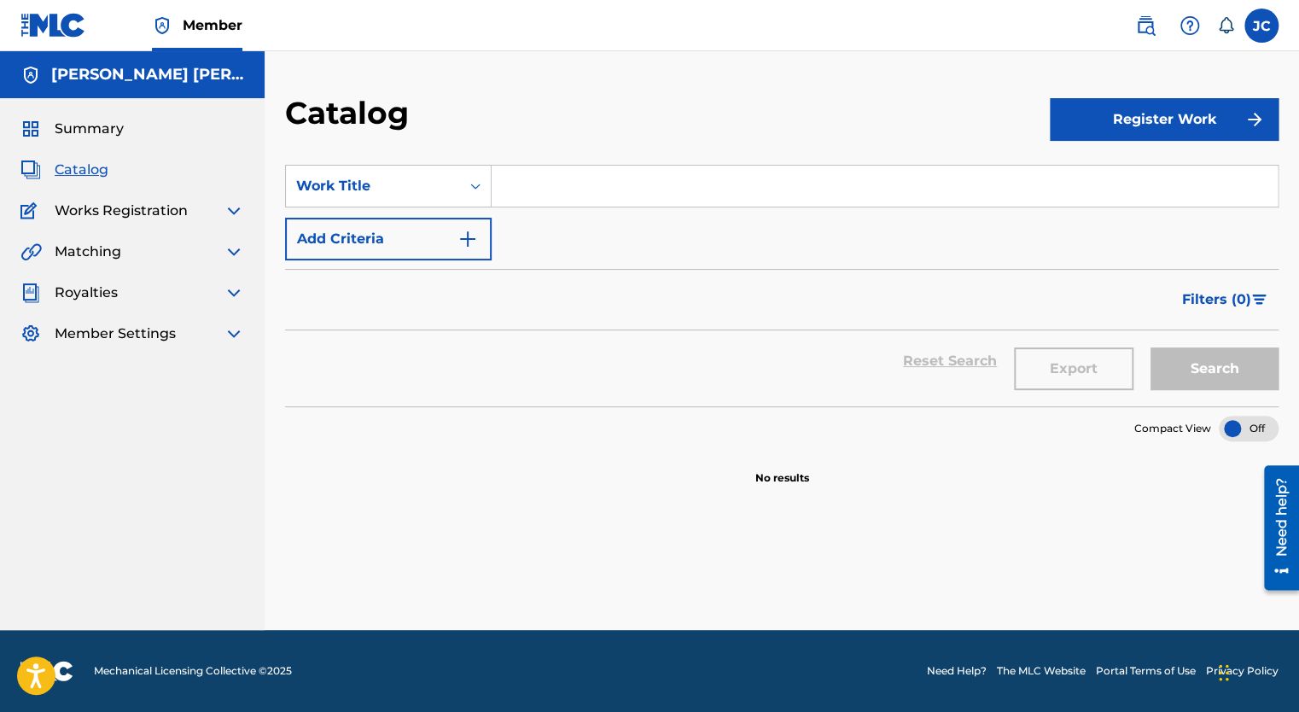
click at [154, 208] on span "Works Registration" at bounding box center [121, 211] width 133 height 20
click at [232, 210] on img at bounding box center [234, 211] width 20 height 20
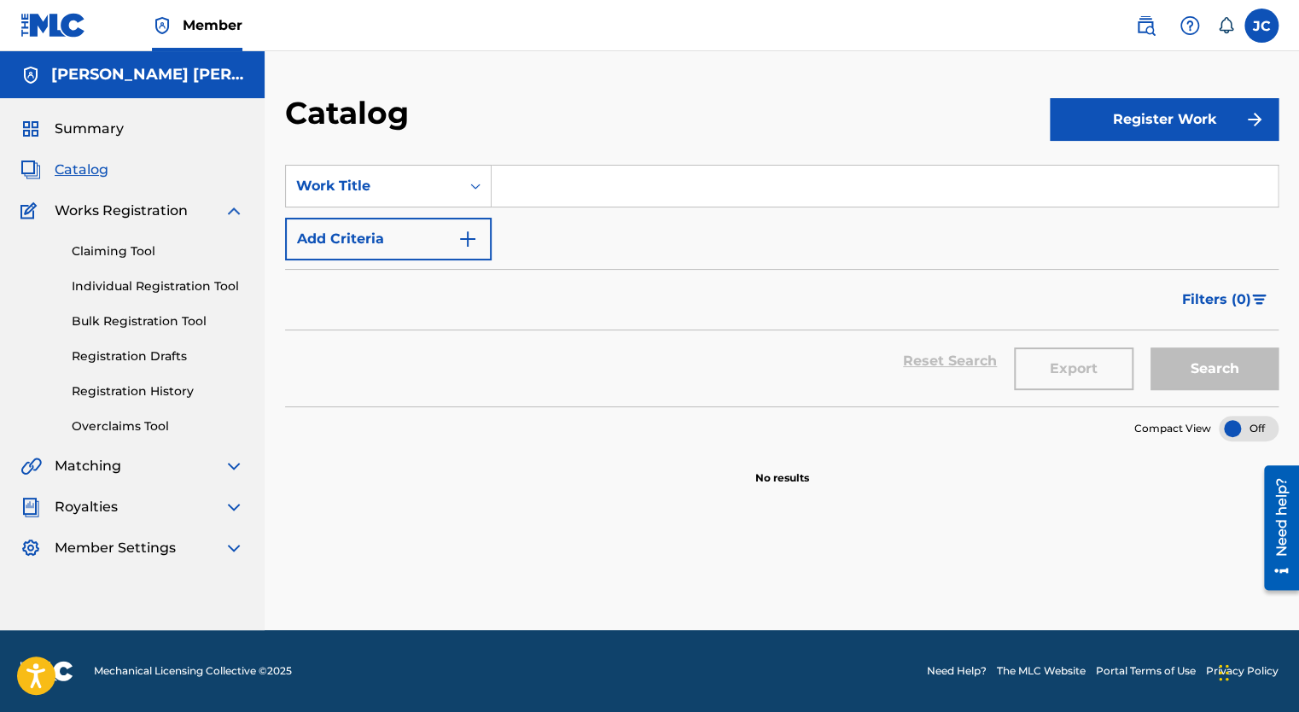
click at [229, 213] on img at bounding box center [234, 211] width 20 height 20
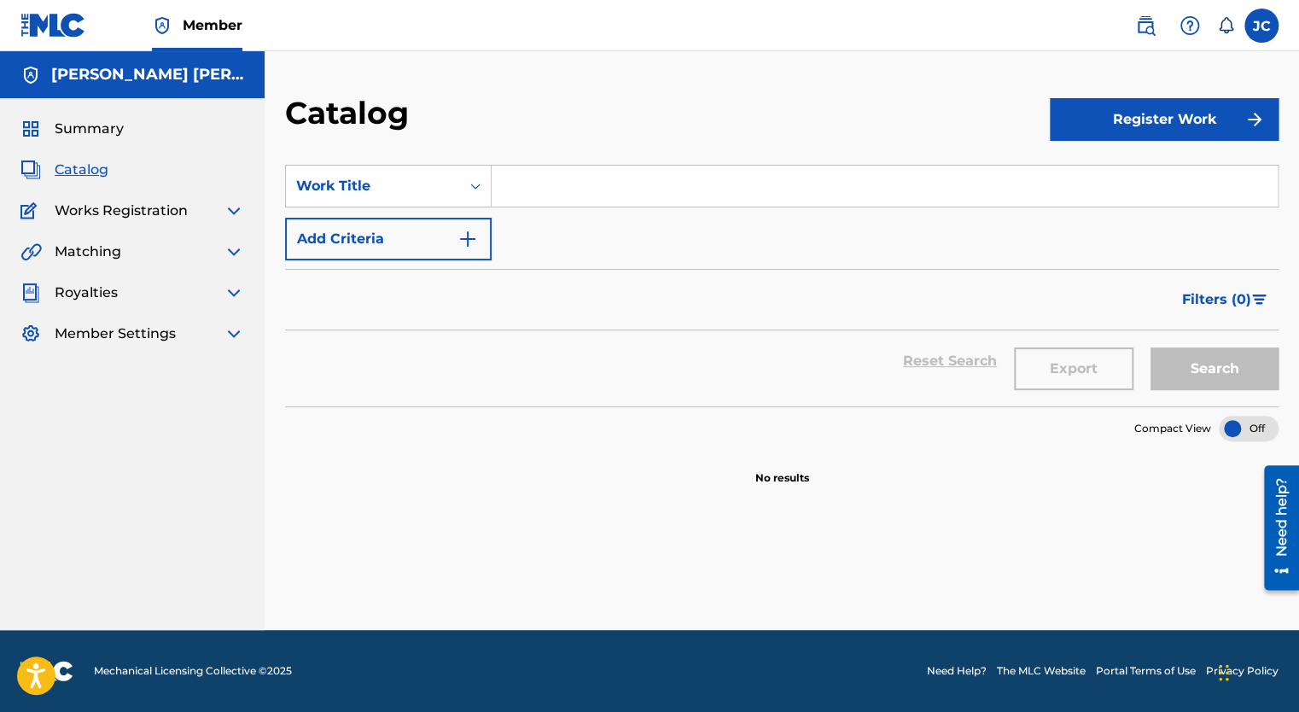
click at [85, 80] on h5 "[PERSON_NAME] [PERSON_NAME]" at bounding box center [147, 75] width 193 height 20
click at [113, 131] on span "Summary" at bounding box center [89, 129] width 69 height 20
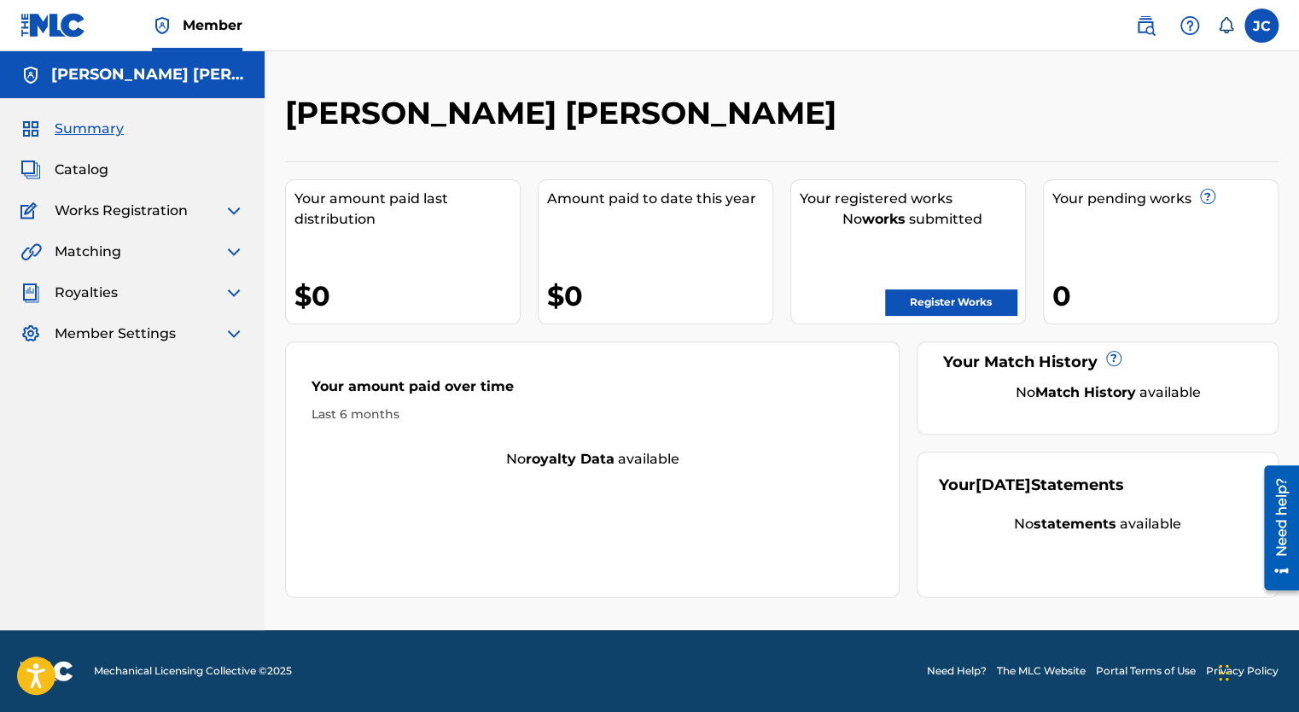
click at [976, 307] on link "Register Works" at bounding box center [950, 302] width 131 height 26
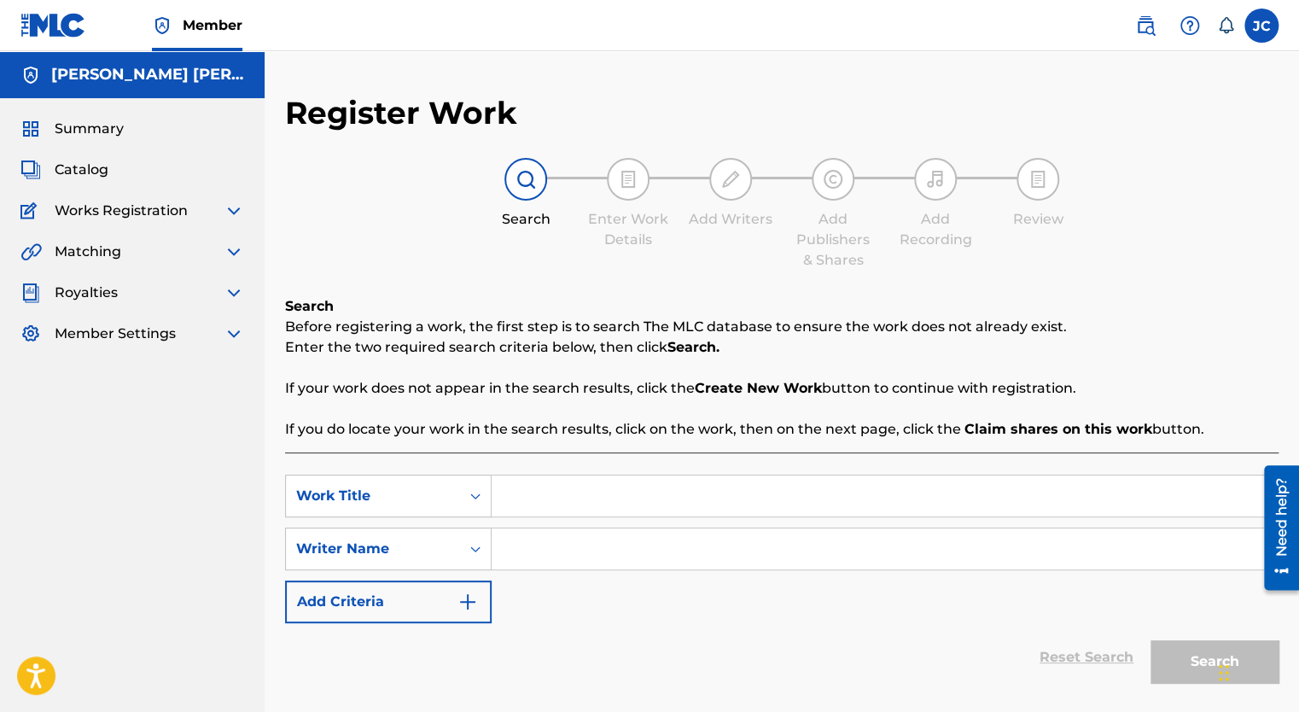
click at [563, 495] on input "Search Form" at bounding box center [885, 496] width 786 height 41
type input "El campesino"
click at [685, 491] on input "El campesino" at bounding box center [885, 496] width 786 height 41
click at [591, 546] on input "Search Form" at bounding box center [885, 548] width 786 height 41
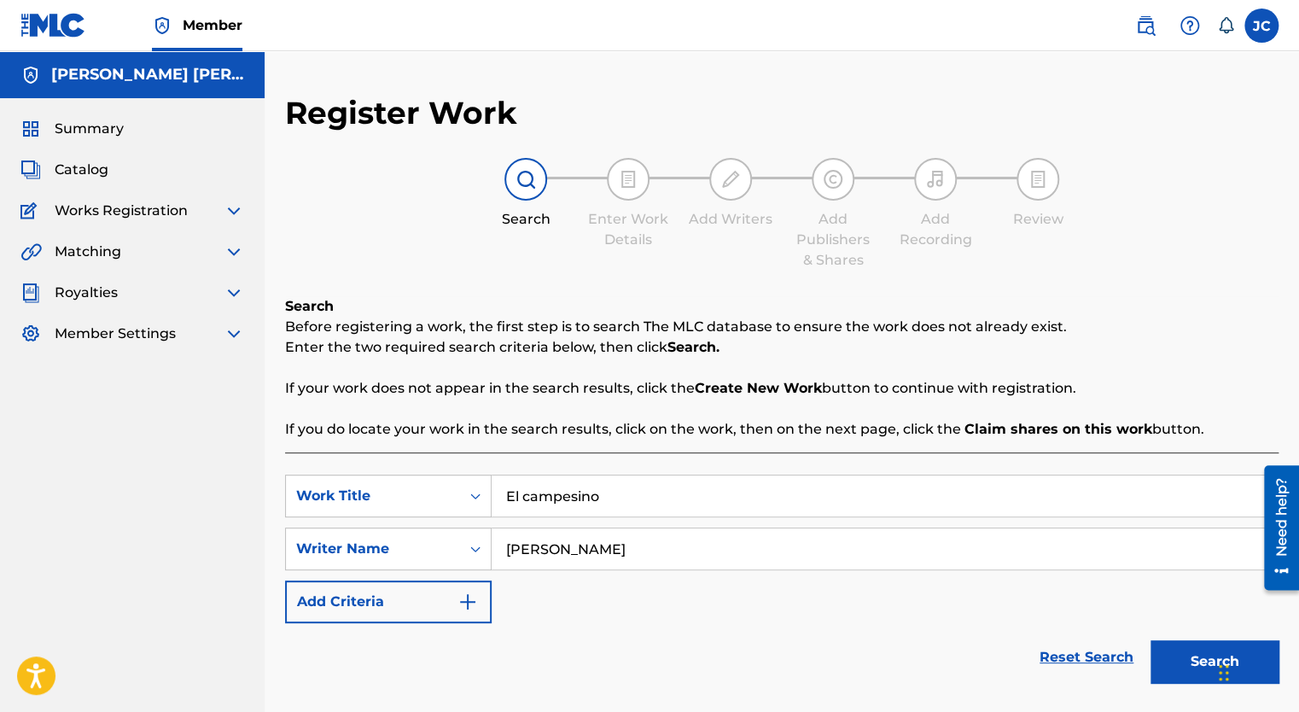
type input "Veronica"
click at [1200, 662] on button "Search" at bounding box center [1215, 661] width 128 height 43
drag, startPoint x: 653, startPoint y: 493, endPoint x: 280, endPoint y: 429, distance: 378.7
click at [84, 172] on span "Catalog" at bounding box center [82, 170] width 54 height 20
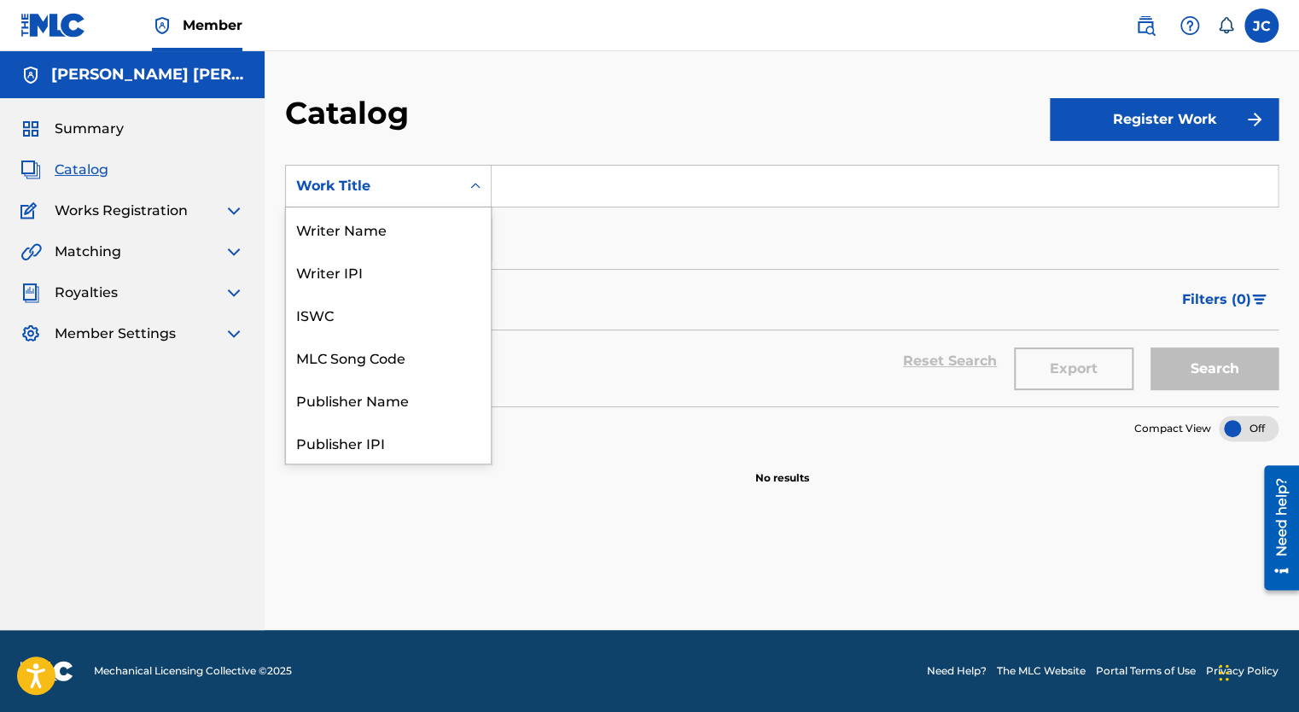
click at [464, 193] on div "Search Form" at bounding box center [475, 186] width 31 height 31
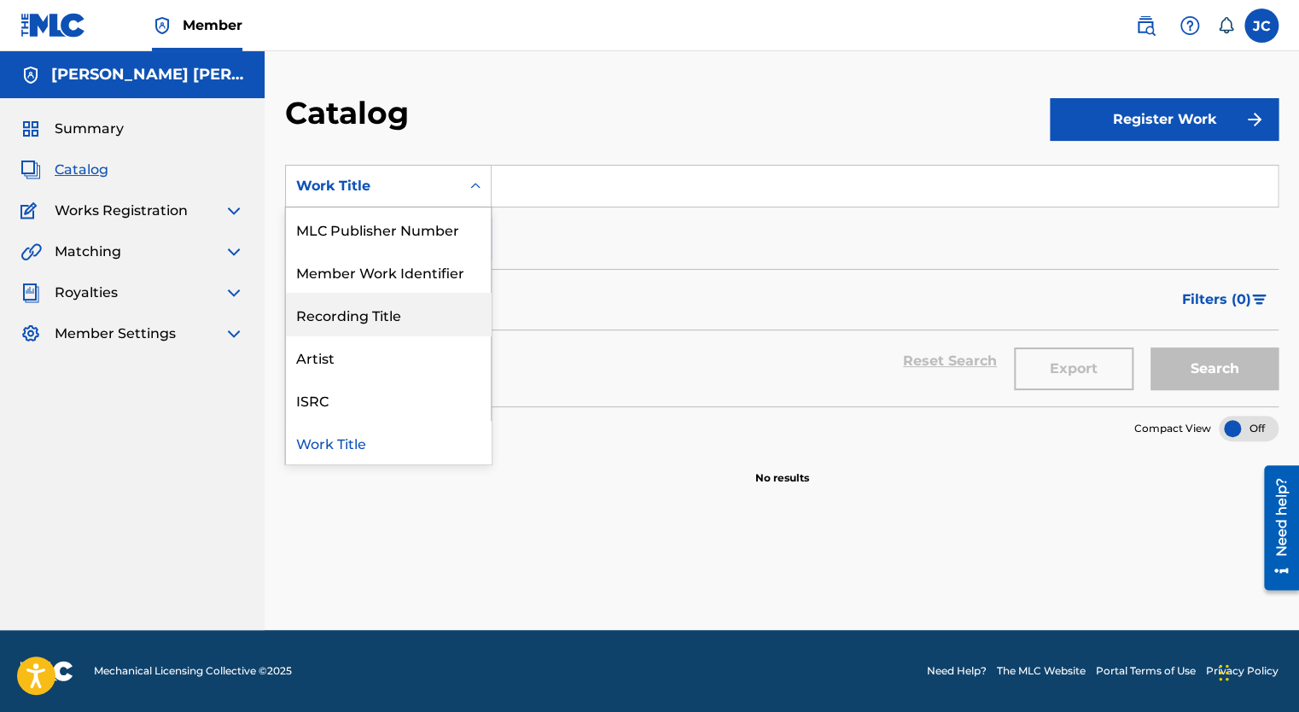
click at [382, 322] on div "Recording Title" at bounding box center [388, 314] width 205 height 43
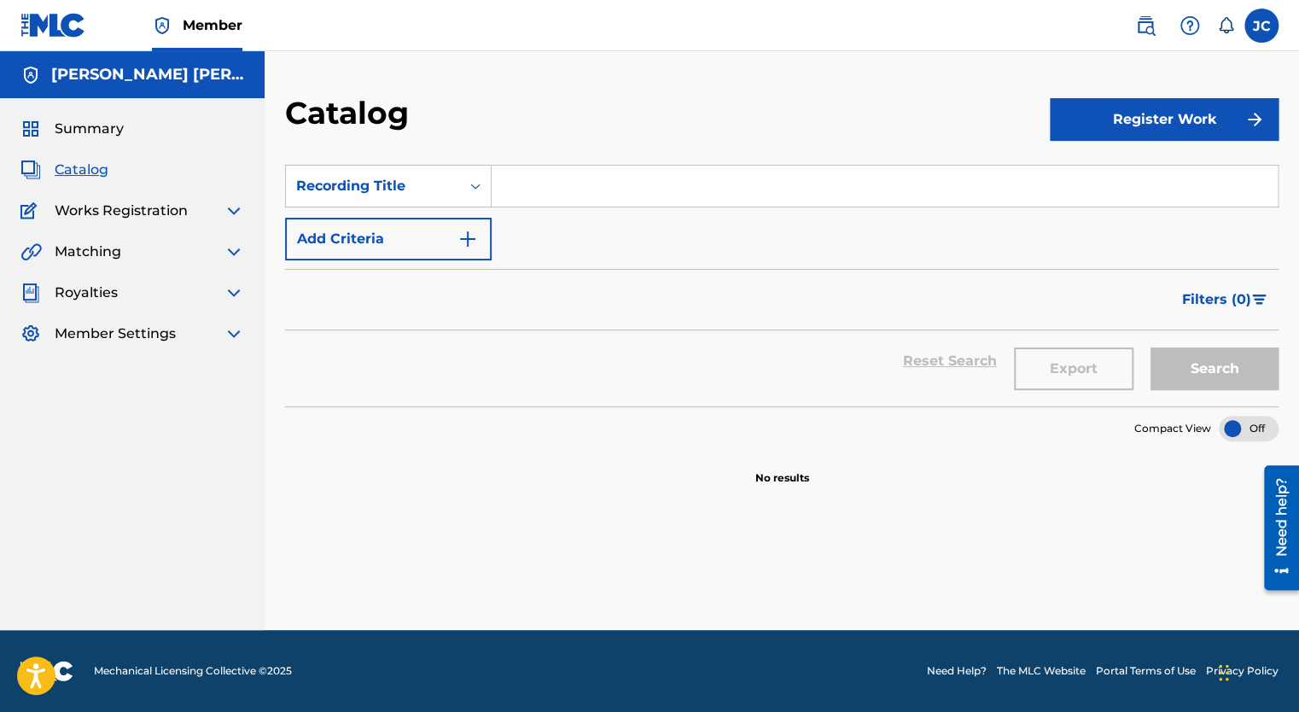
click at [540, 192] on input "Search Form" at bounding box center [885, 186] width 786 height 41
type input "El Carlichi"
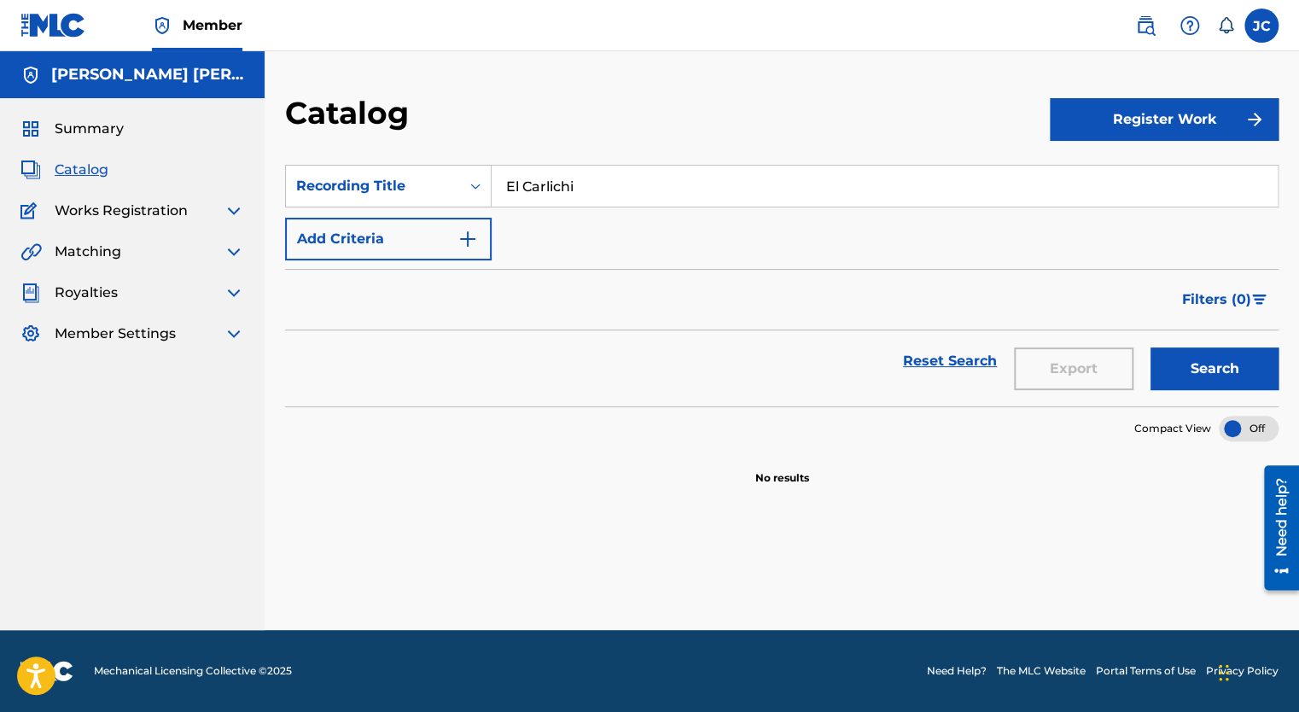
click at [1185, 370] on button "Search" at bounding box center [1215, 368] width 128 height 43
click at [1158, 128] on button "Register Work" at bounding box center [1164, 119] width 229 height 43
click at [1151, 121] on button "Register Work" at bounding box center [1164, 119] width 229 height 43
click at [94, 128] on span "Summary" at bounding box center [89, 129] width 69 height 20
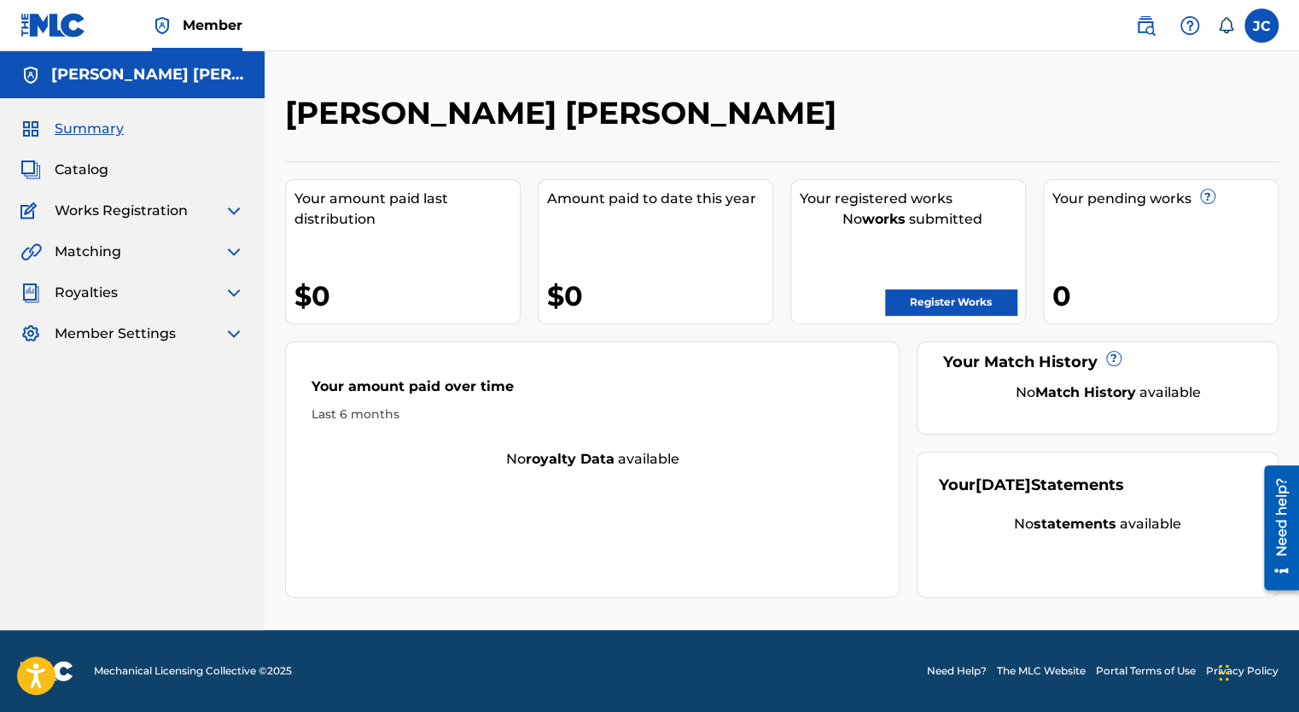
click at [1190, 209] on div "Your pending works ? 0" at bounding box center [1161, 251] width 236 height 145
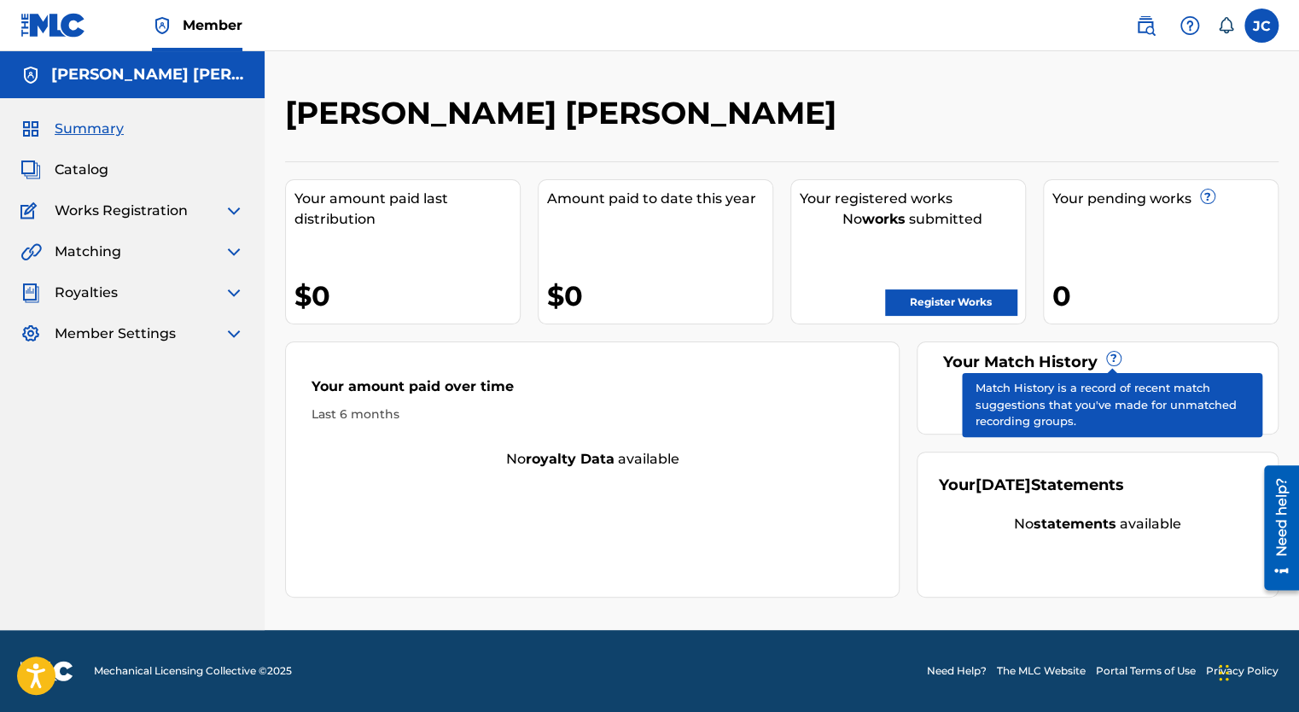
click at [1110, 355] on span "?" at bounding box center [1114, 359] width 14 height 14
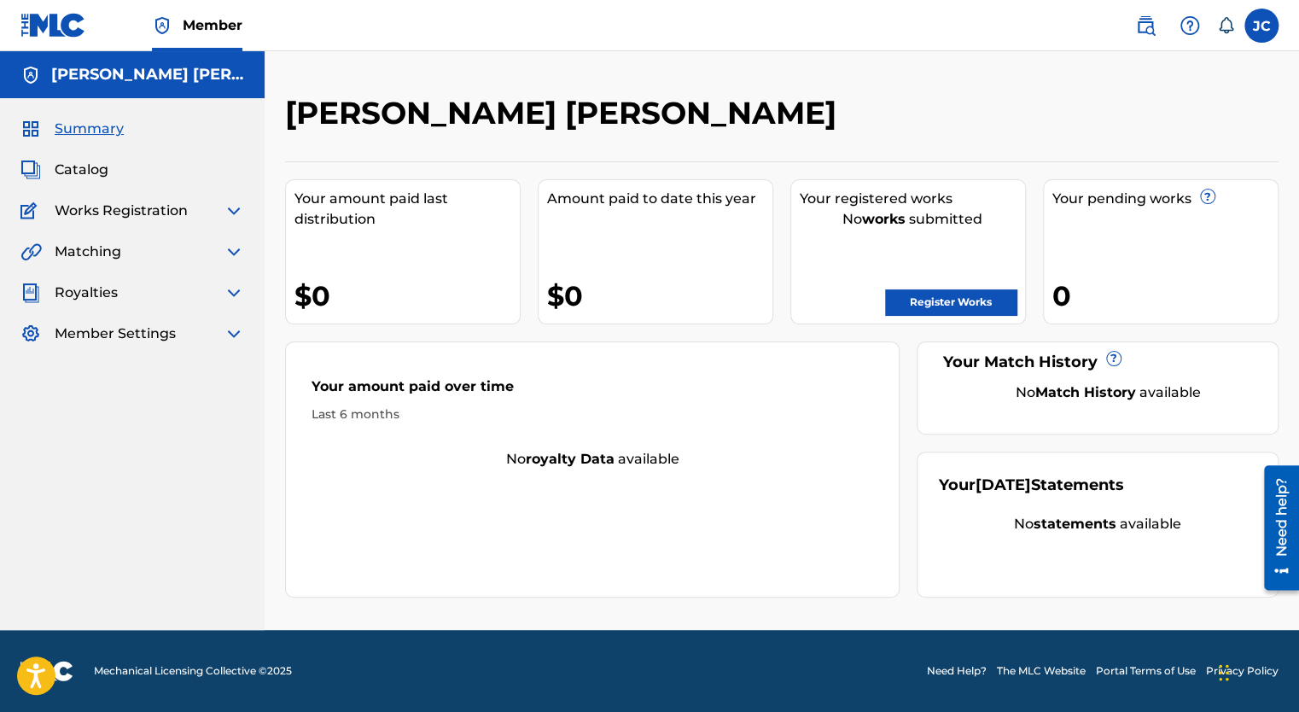
click at [1226, 24] on icon at bounding box center [1225, 25] width 17 height 17
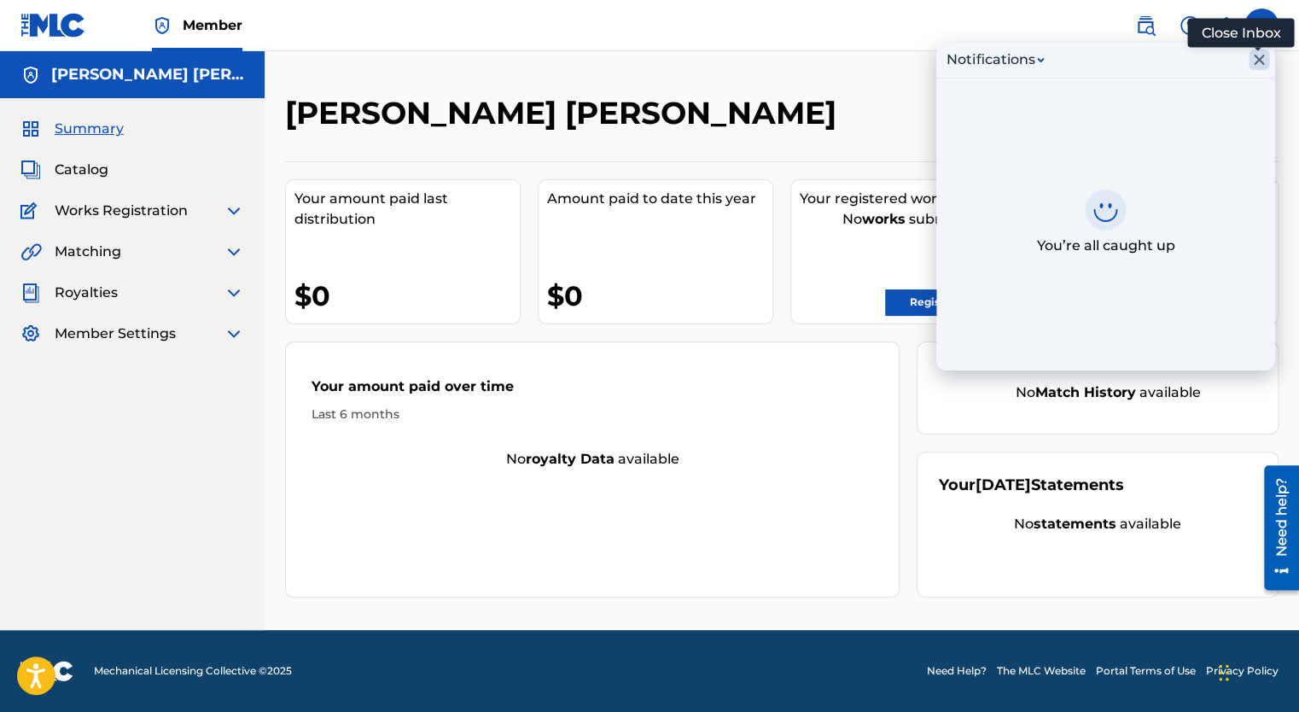
click at [1259, 60] on icon "Close Inbox" at bounding box center [1259, 60] width 10 height 10
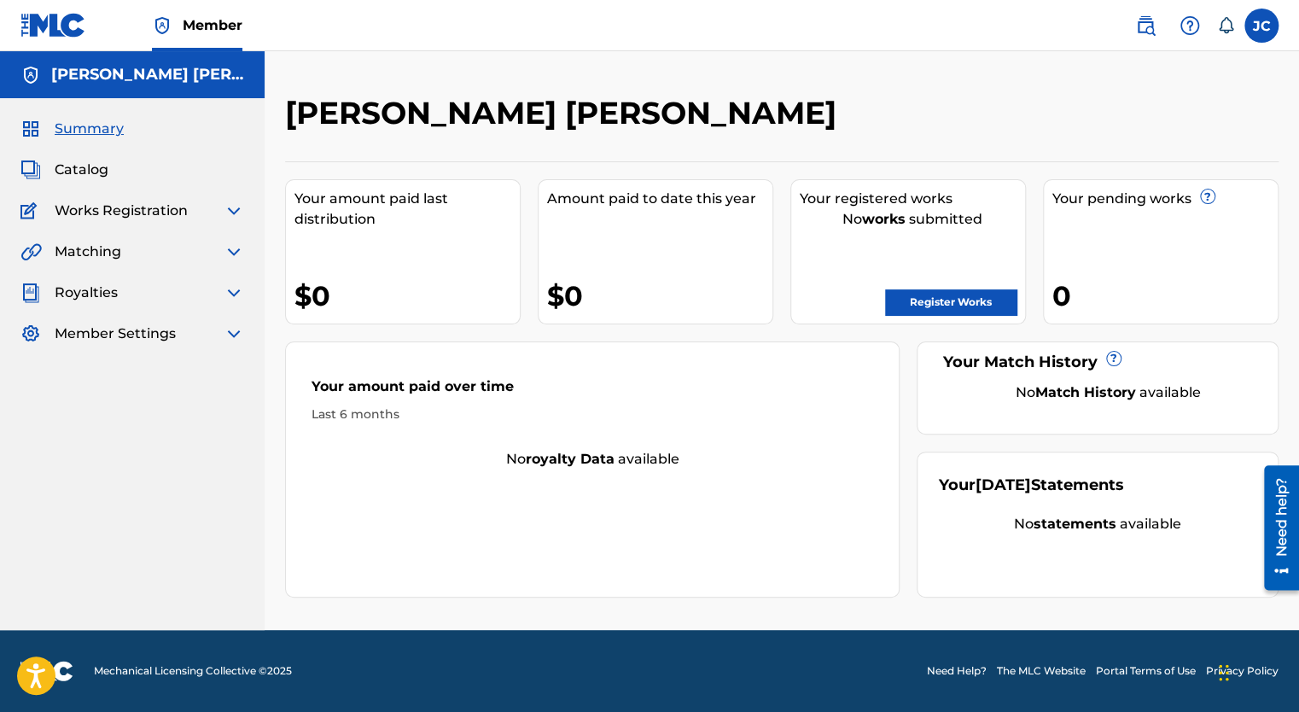
click at [1258, 32] on label at bounding box center [1262, 26] width 34 height 34
click at [1262, 26] on input "JC Juan Chavez juanchavez93648@icloud.com Notification Preferences Profile Log …" at bounding box center [1262, 26] width 0 height 0
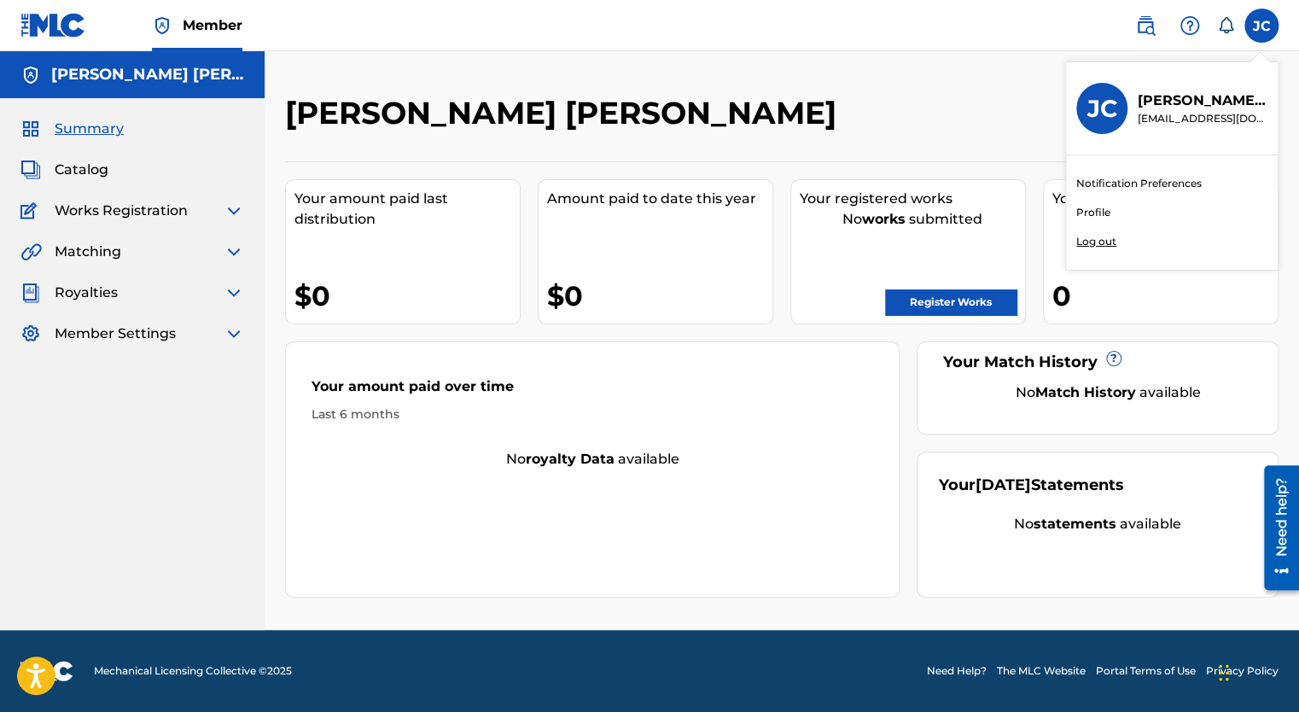
click at [1086, 209] on link "Profile" at bounding box center [1094, 212] width 34 height 15
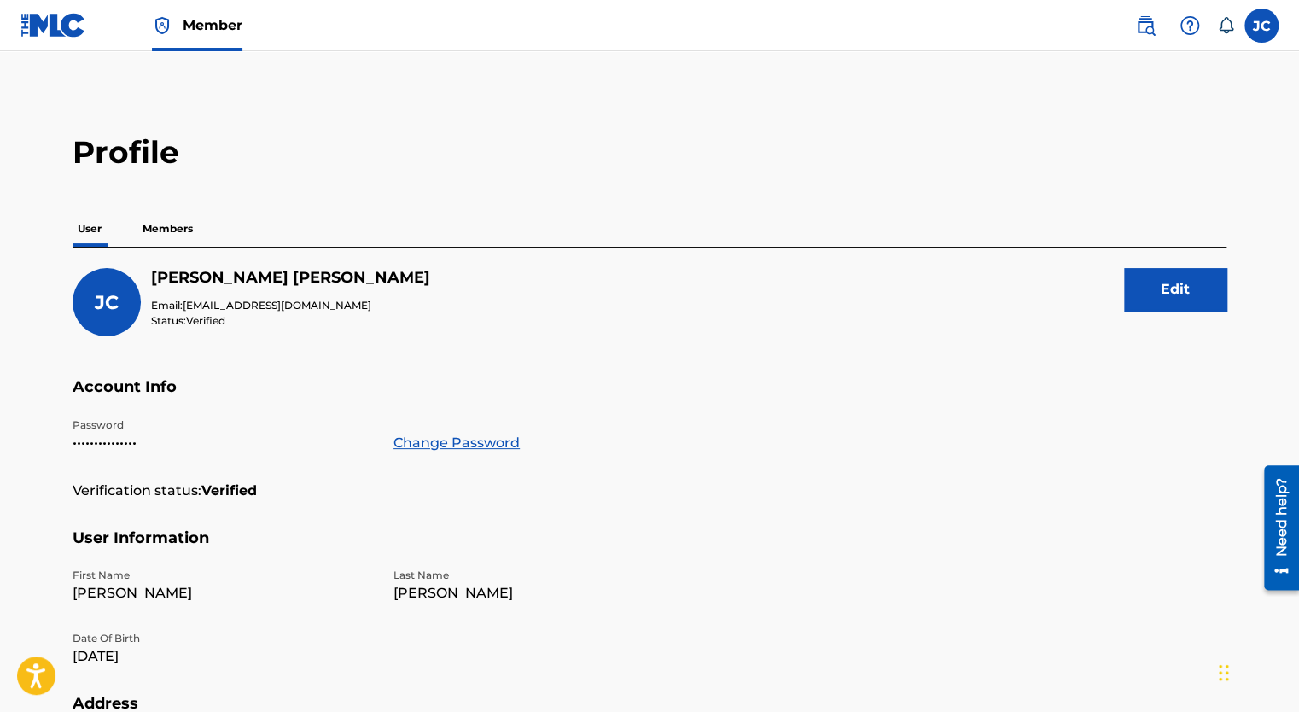
click at [167, 231] on p "Members" at bounding box center [167, 229] width 61 height 36
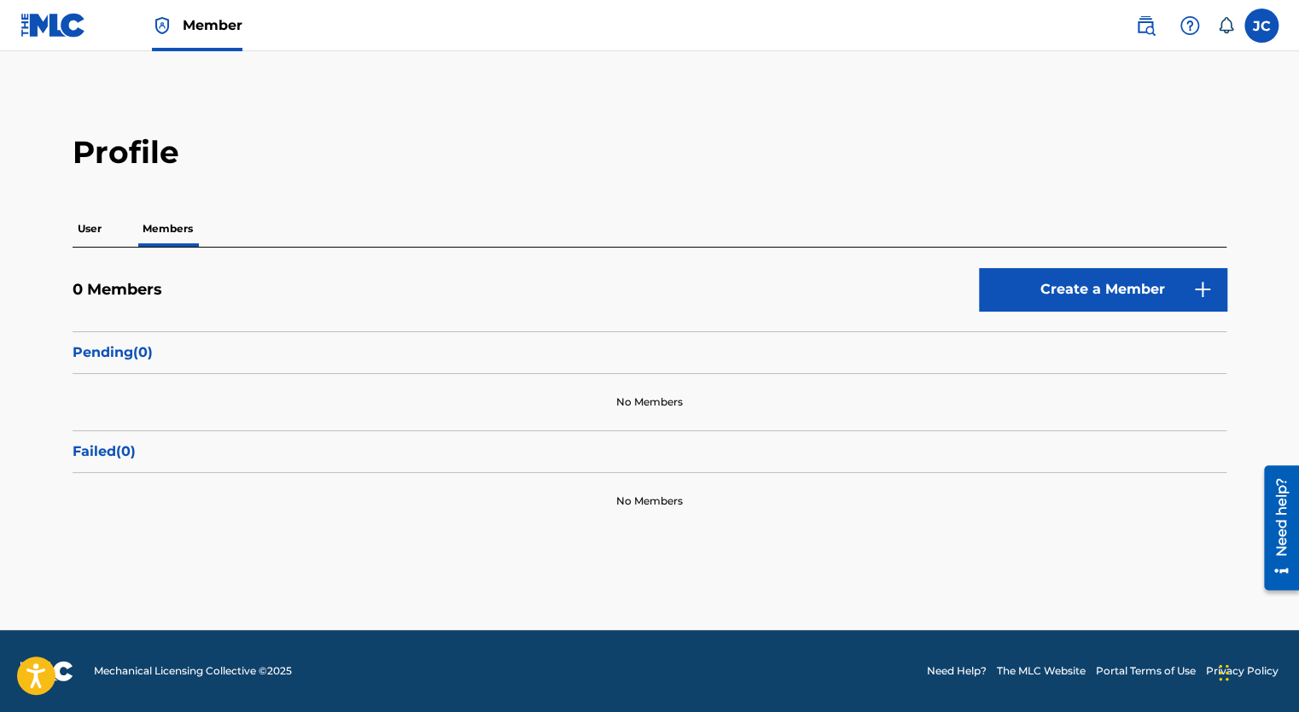
click at [87, 227] on p "User" at bounding box center [90, 229] width 34 height 36
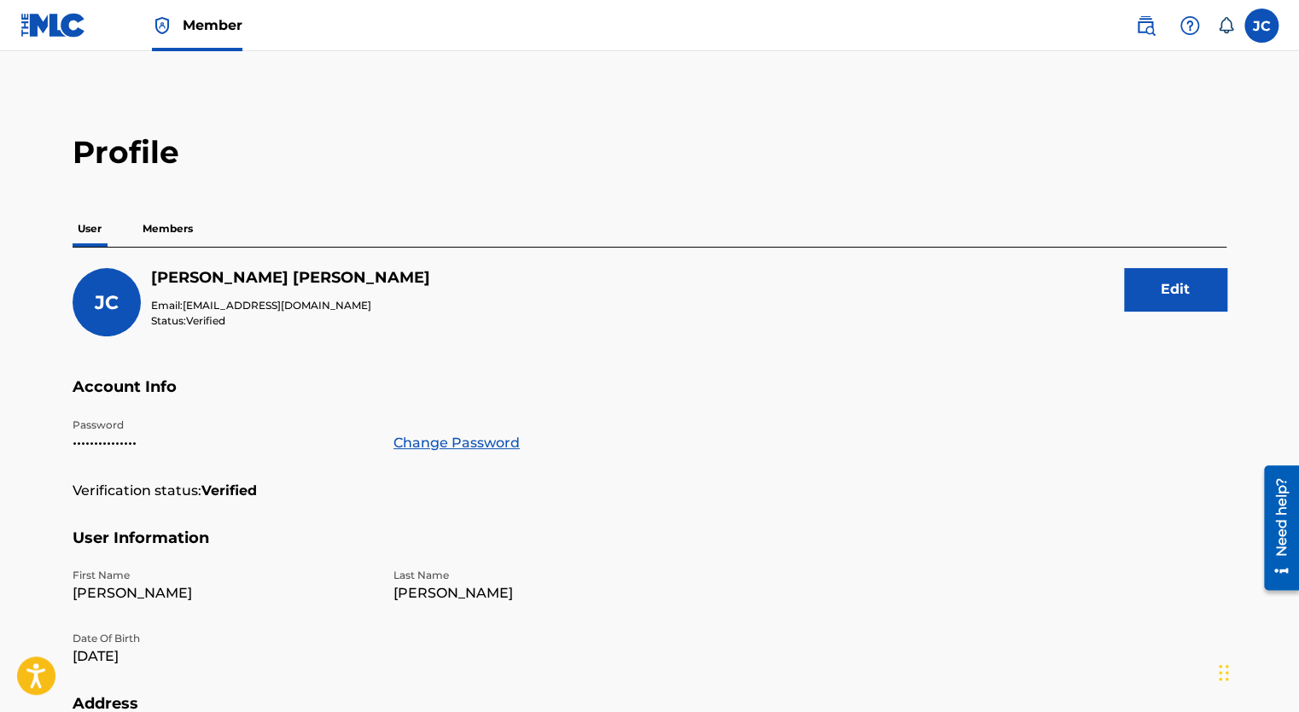
click at [73, 25] on img at bounding box center [53, 25] width 66 height 25
